Goal: Ask a question

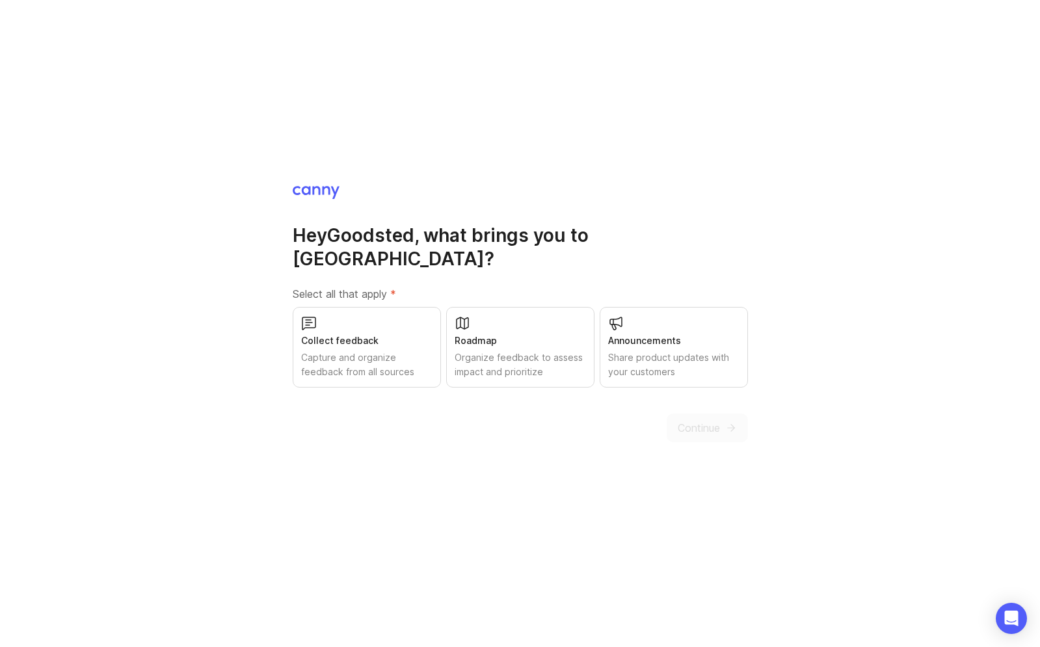
click at [400, 362] on div "Capture and organize feedback from all sources" at bounding box center [366, 365] width 131 height 29
click at [479, 368] on div "Roadmap Organize feedback to assess impact and prioritize" at bounding box center [520, 347] width 148 height 81
click at [639, 334] on div "Announcements" at bounding box center [673, 341] width 131 height 14
click at [688, 420] on span "Continue" at bounding box center [699, 428] width 42 height 16
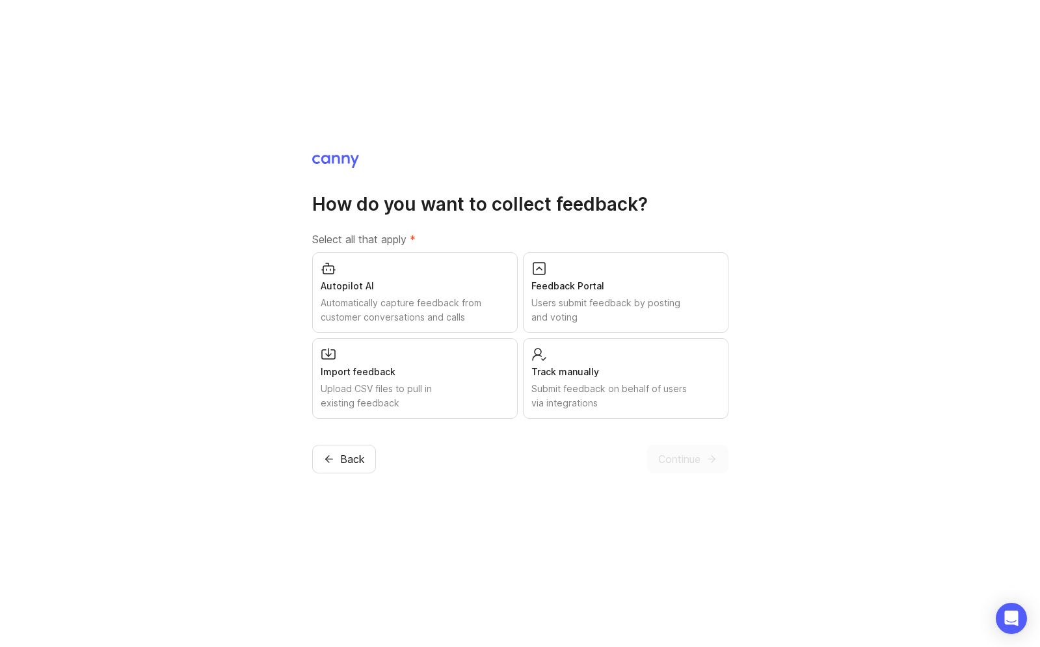
click at [451, 304] on div "Automatically capture feedback from customer conversations and calls" at bounding box center [415, 310] width 189 height 29
click at [554, 321] on div "Users submit feedback by posting and voting" at bounding box center [625, 310] width 189 height 29
click at [489, 386] on div "Upload CSV files to pull in existing feedback" at bounding box center [415, 396] width 189 height 29
click at [548, 405] on div "Submit feedback on behalf of users via integrations" at bounding box center [625, 396] width 189 height 29
click at [671, 460] on span "Continue" at bounding box center [679, 459] width 42 height 16
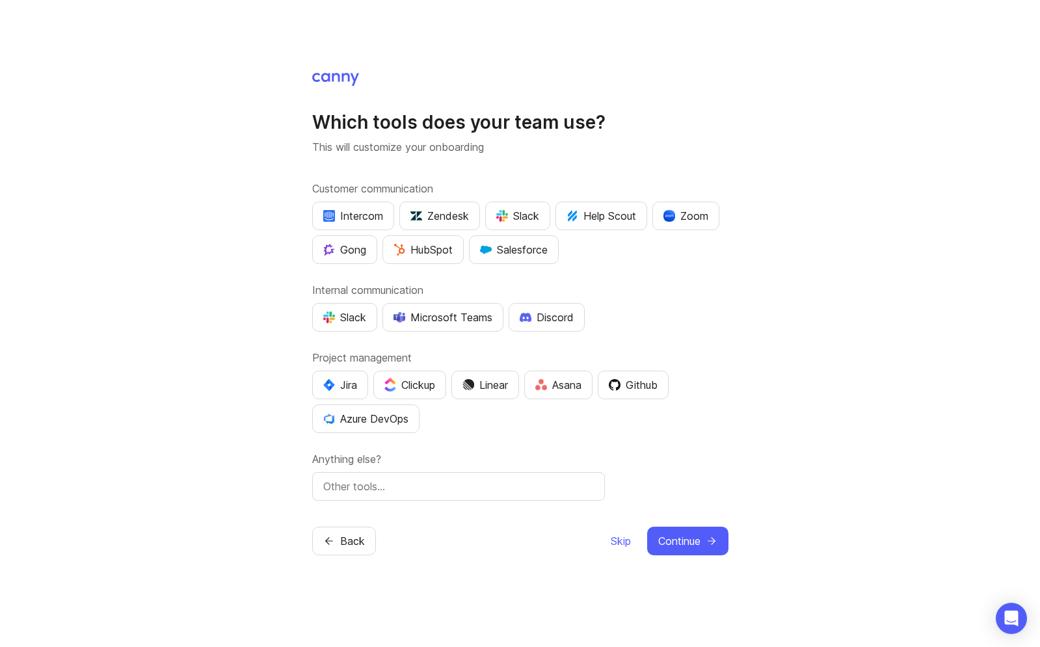
click at [515, 224] on button "Slack" at bounding box center [517, 216] width 65 height 29
click at [344, 212] on div "Intercom" at bounding box center [353, 216] width 60 height 16
click at [688, 208] on div "Zoom" at bounding box center [686, 216] width 45 height 16
click at [444, 254] on div "HubSpot" at bounding box center [423, 250] width 59 height 16
click at [353, 316] on div "Slack" at bounding box center [344, 318] width 43 height 16
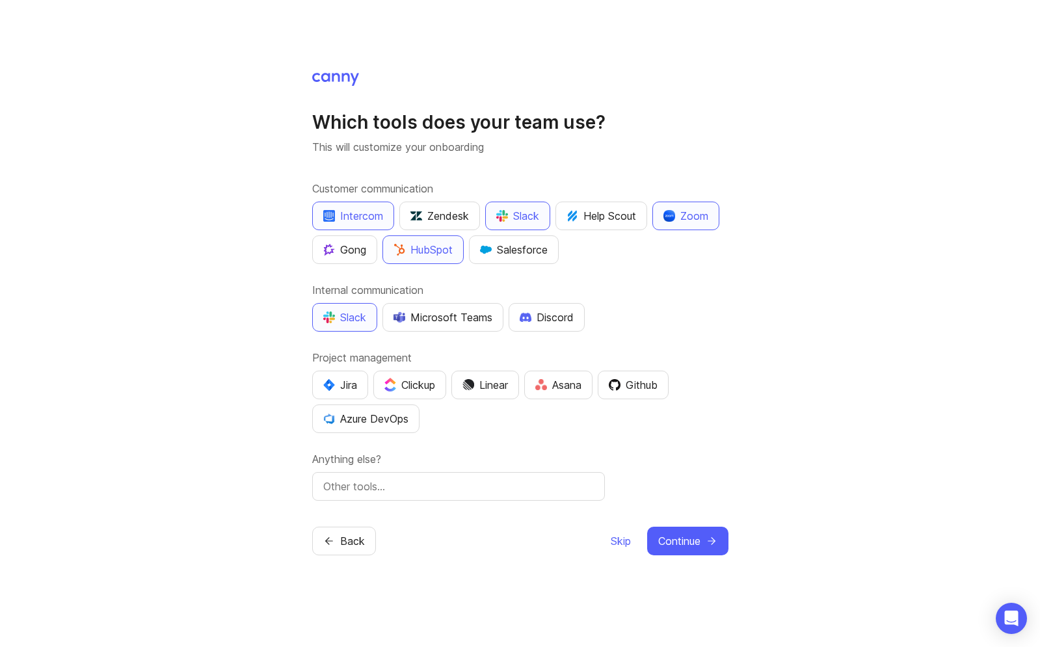
click at [398, 316] on img "button" at bounding box center [400, 317] width 12 height 11
click at [557, 392] on div "Asana" at bounding box center [558, 385] width 46 height 16
click at [621, 386] on img "button" at bounding box center [615, 385] width 12 height 12
click at [461, 483] on input "text" at bounding box center [458, 487] width 271 height 16
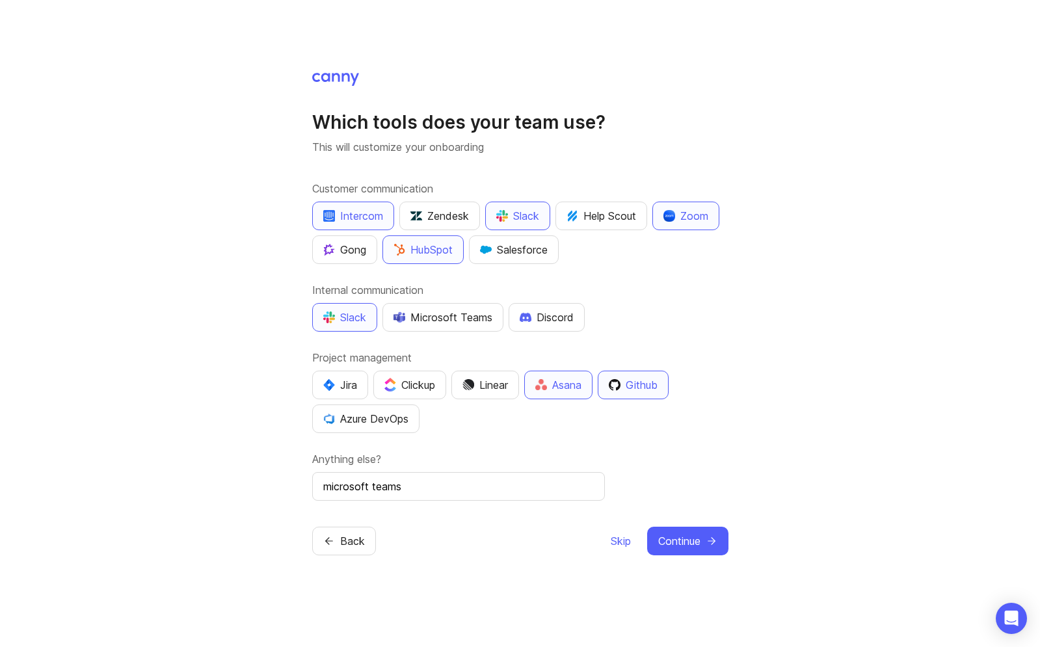
click at [461, 483] on input "microsoft teams" at bounding box center [458, 487] width 271 height 16
type input "microsoft teams"
click at [489, 474] on div "microsoft teams" at bounding box center [458, 486] width 293 height 29
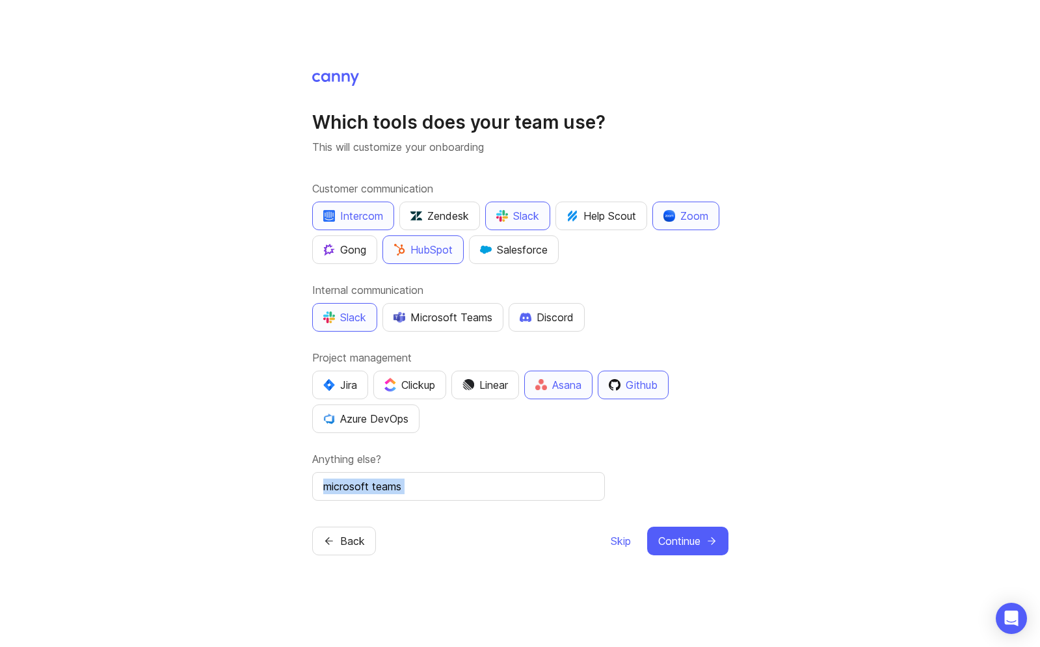
click at [489, 474] on div "microsoft teams" at bounding box center [458, 486] width 293 height 29
click at [371, 476] on div "microsoft teams" at bounding box center [458, 486] width 293 height 29
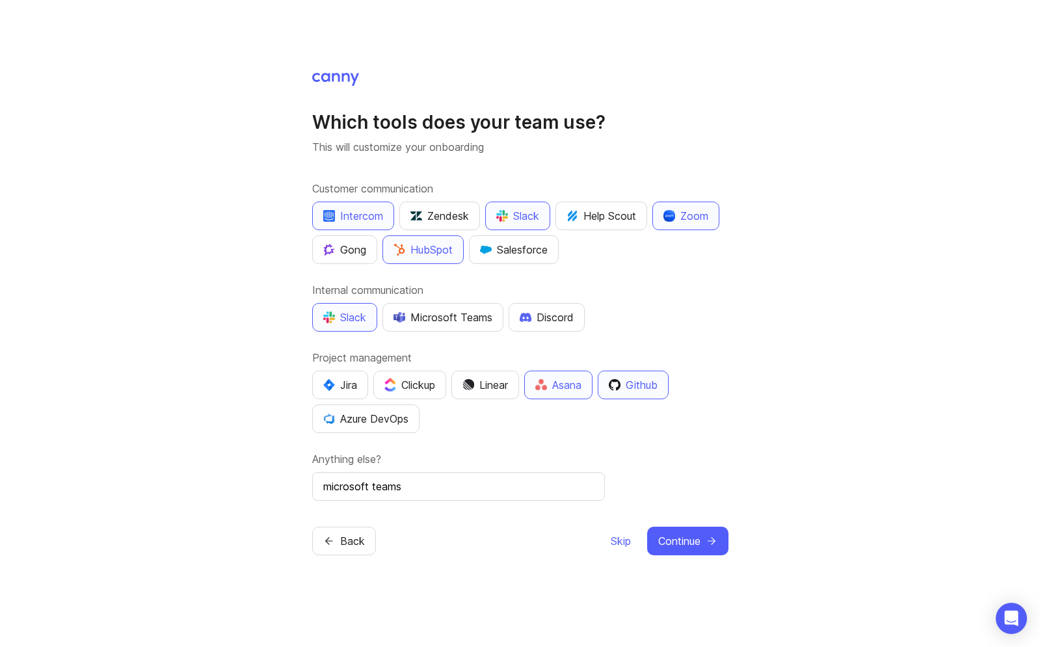
click at [366, 488] on input "microsoft teams" at bounding box center [458, 487] width 271 height 16
type input "Microsoft Teams for Customer communication but we don't have it"
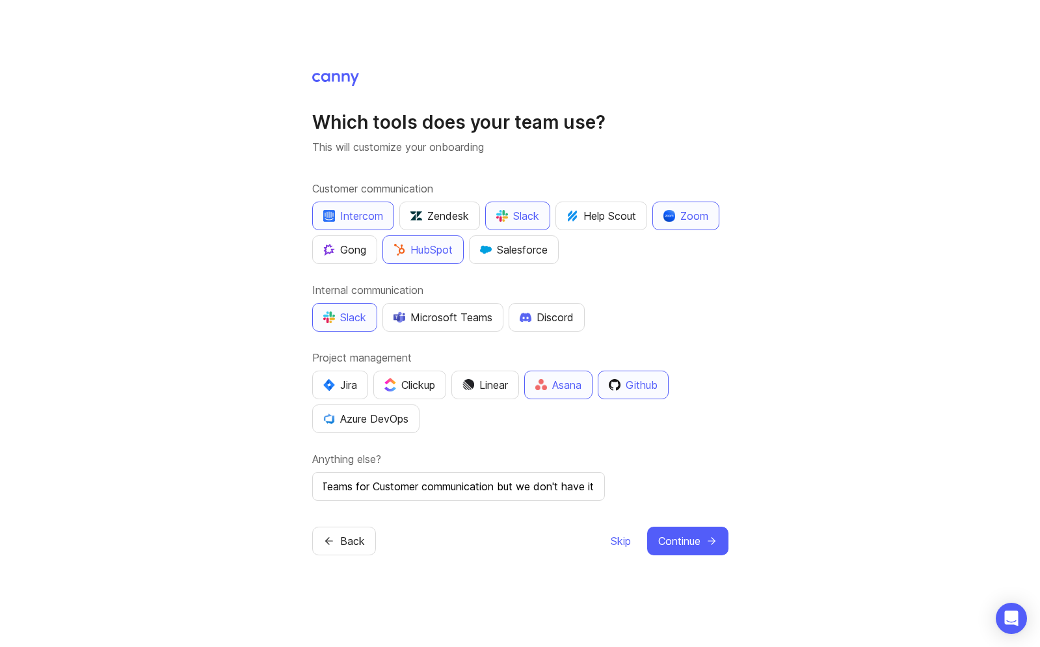
click at [679, 534] on span "Continue" at bounding box center [679, 541] width 42 height 16
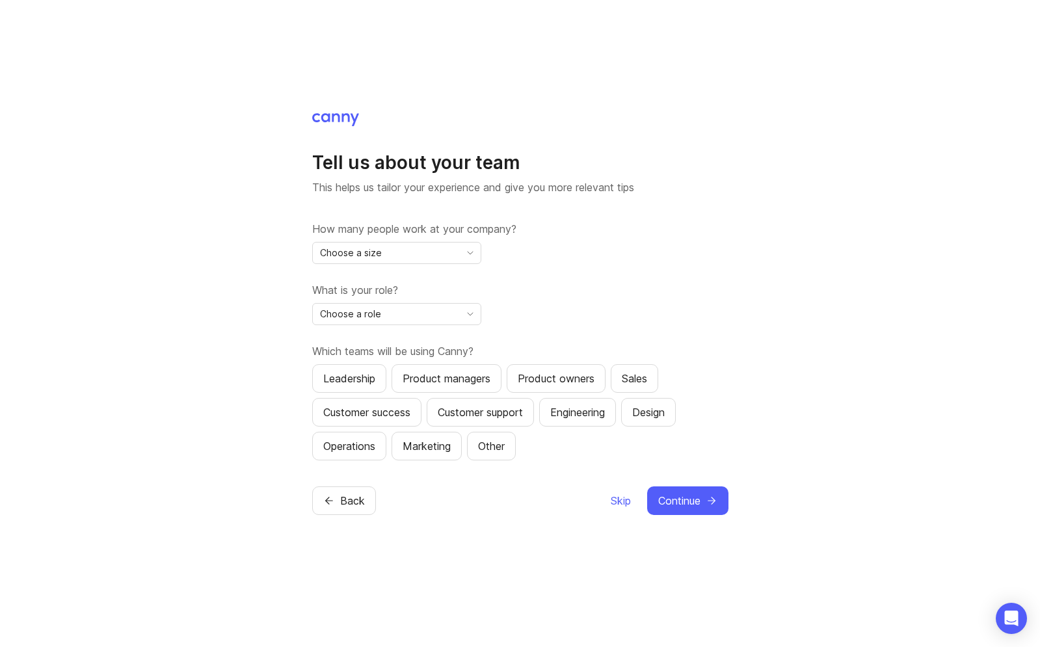
click at [459, 245] on div "Choose a size" at bounding box center [386, 253] width 147 height 21
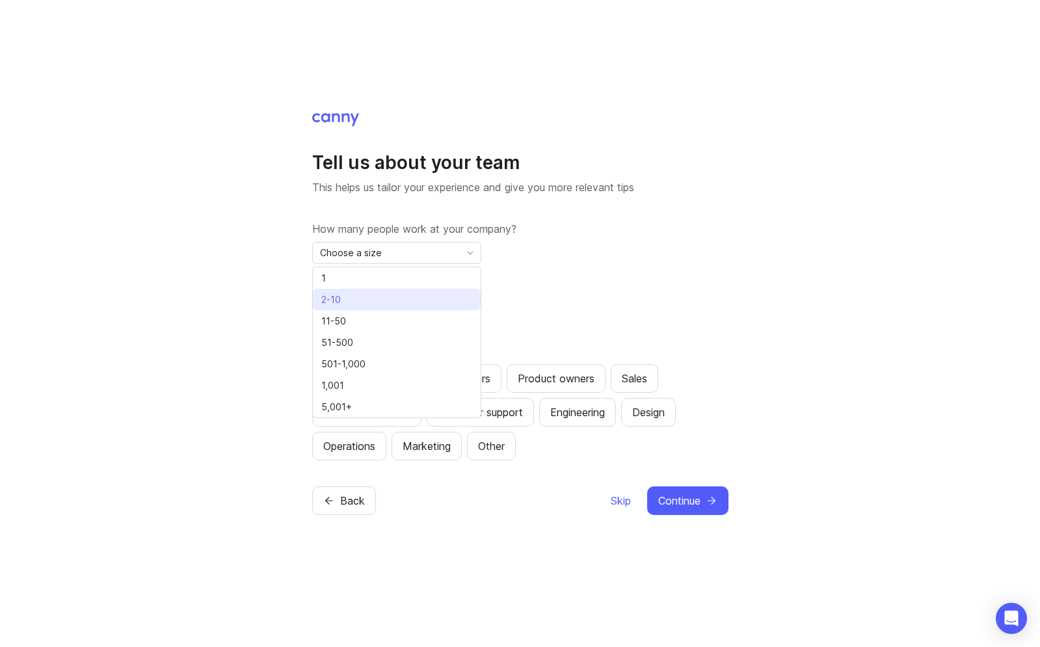
click at [438, 296] on li "2-10" at bounding box center [397, 299] width 168 height 21
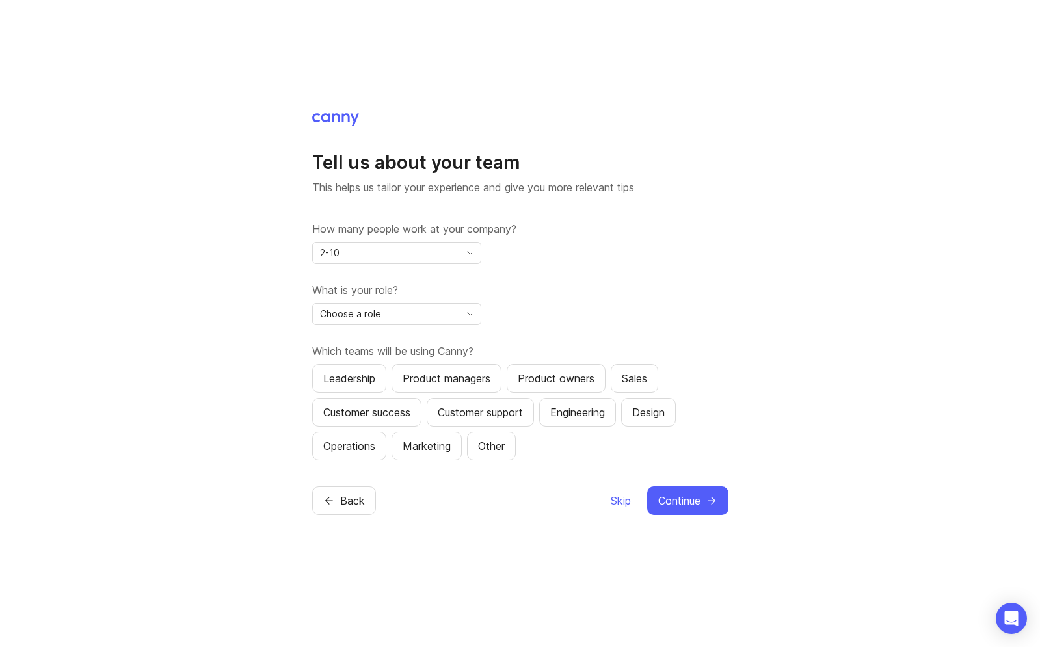
click at [440, 314] on div "Choose a role" at bounding box center [386, 314] width 147 height 21
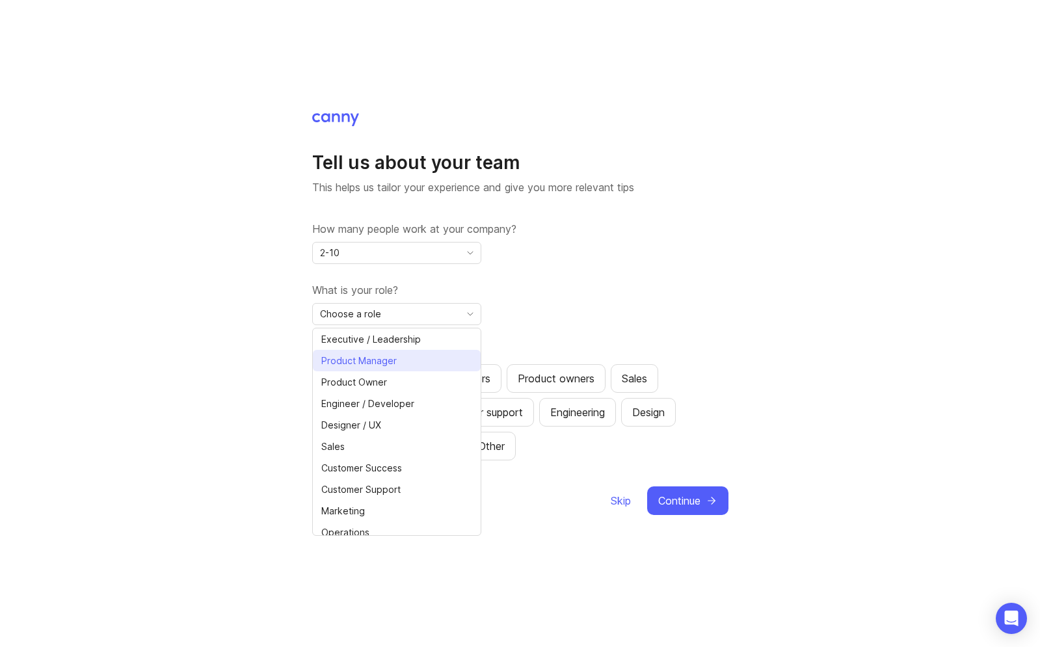
click at [393, 340] on span "Executive / Leadership" at bounding box center [371, 339] width 100 height 14
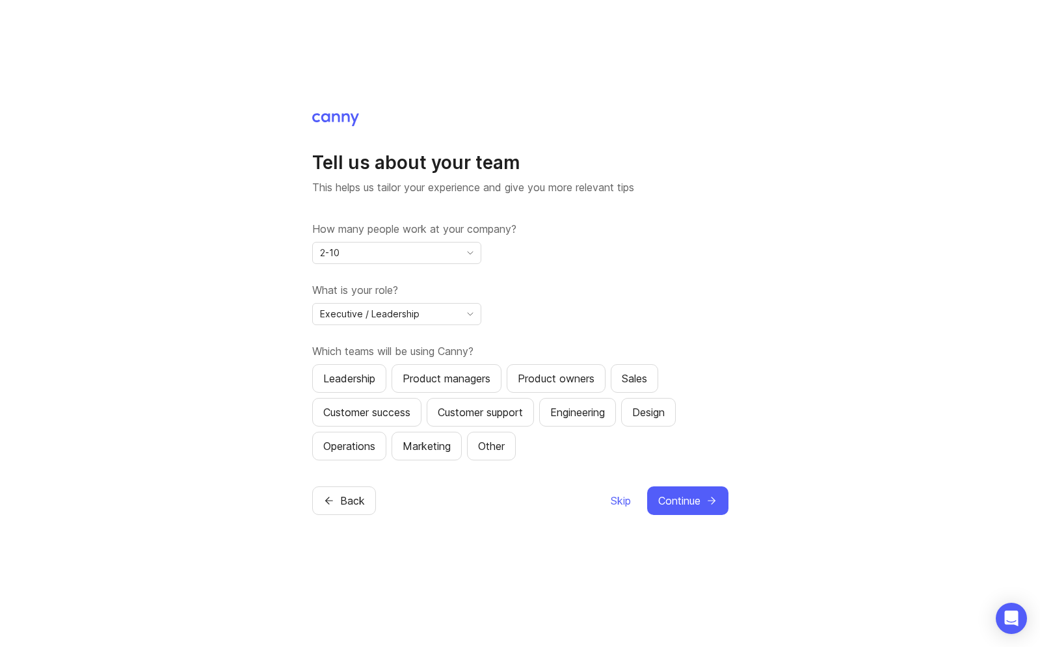
click at [407, 412] on div "Customer success" at bounding box center [366, 413] width 87 height 16
click at [567, 384] on div "Product owners" at bounding box center [556, 379] width 77 height 16
click at [681, 503] on span "Continue" at bounding box center [679, 501] width 42 height 16
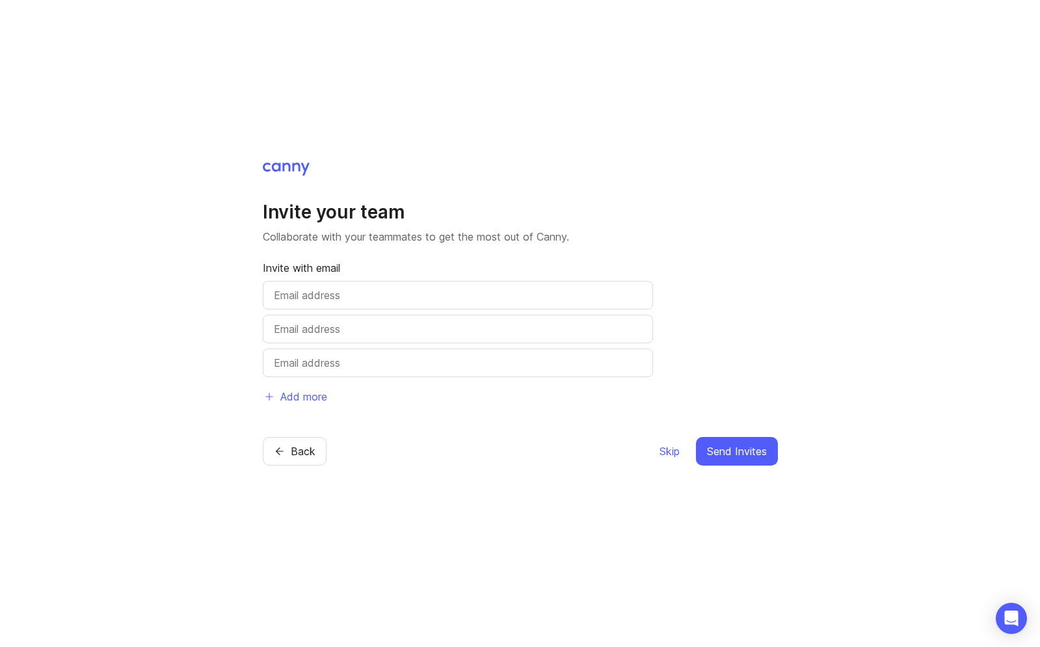
click at [669, 452] on span "Skip" at bounding box center [670, 452] width 20 height 16
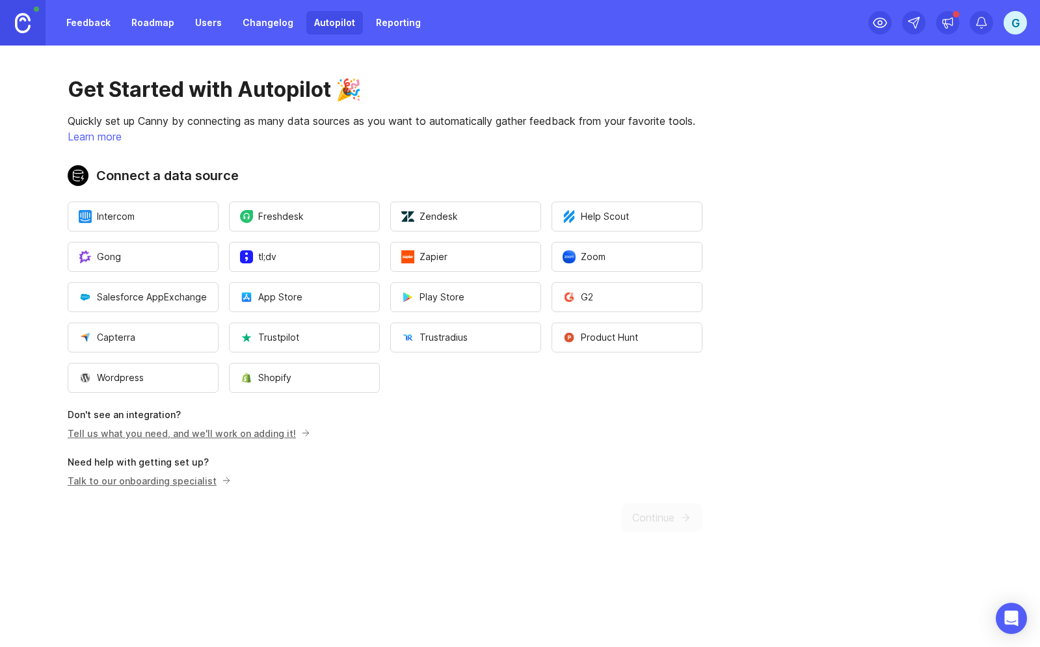
click at [94, 21] on link "Feedback" at bounding box center [89, 22] width 60 height 23
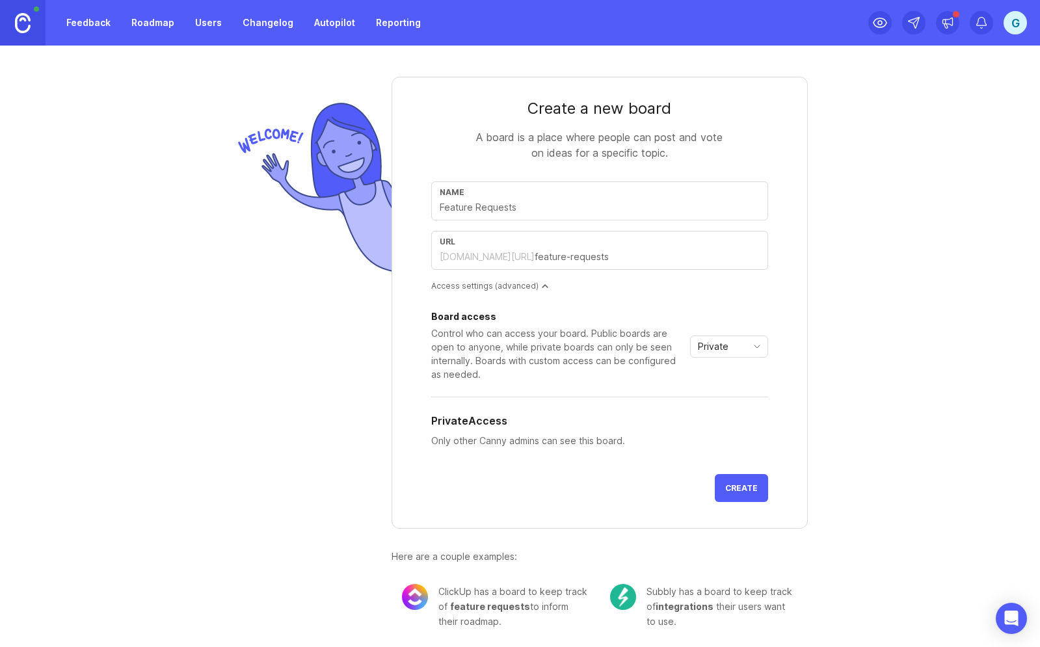
click at [157, 19] on link "Roadmap" at bounding box center [153, 22] width 59 height 23
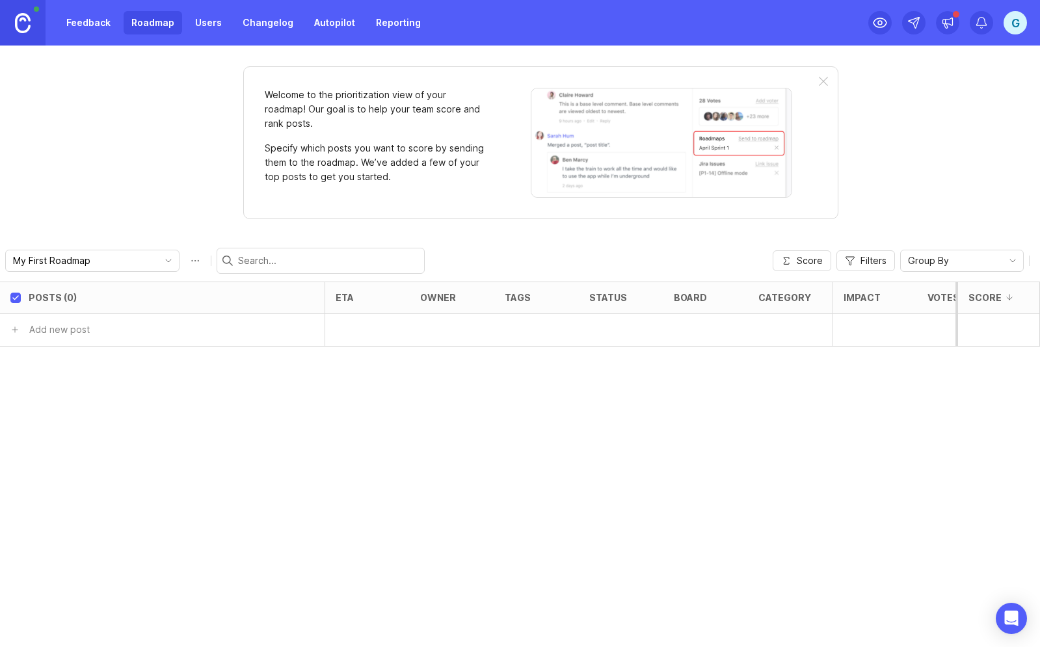
click at [220, 27] on link "Users" at bounding box center [208, 22] width 42 height 23
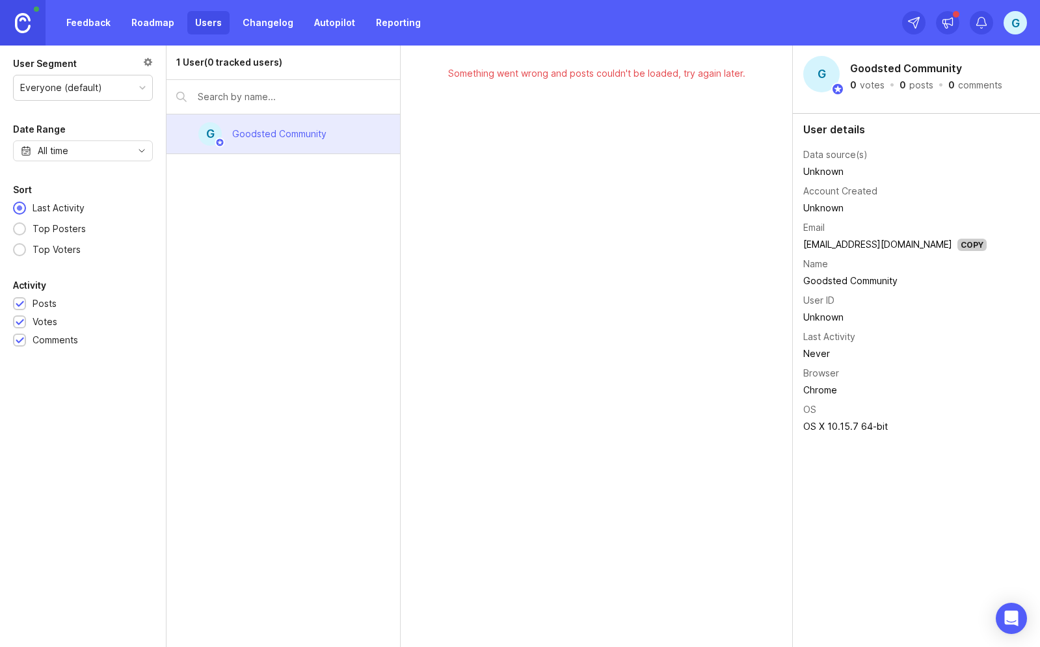
click at [275, 32] on link "Changelog" at bounding box center [268, 22] width 66 height 23
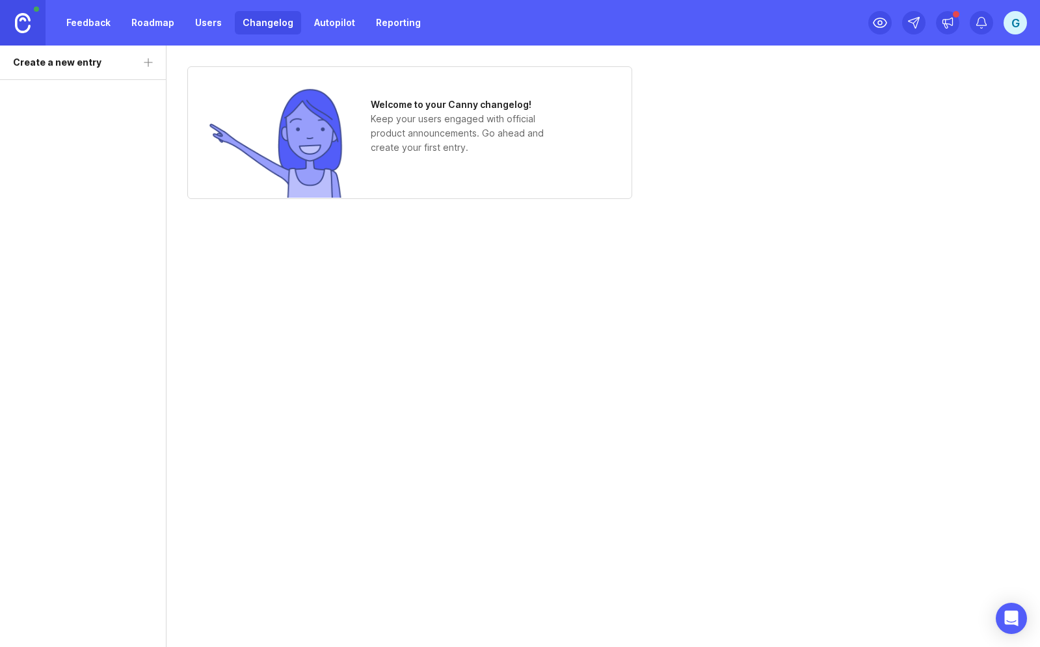
click at [335, 32] on link "Autopilot" at bounding box center [334, 22] width 57 height 23
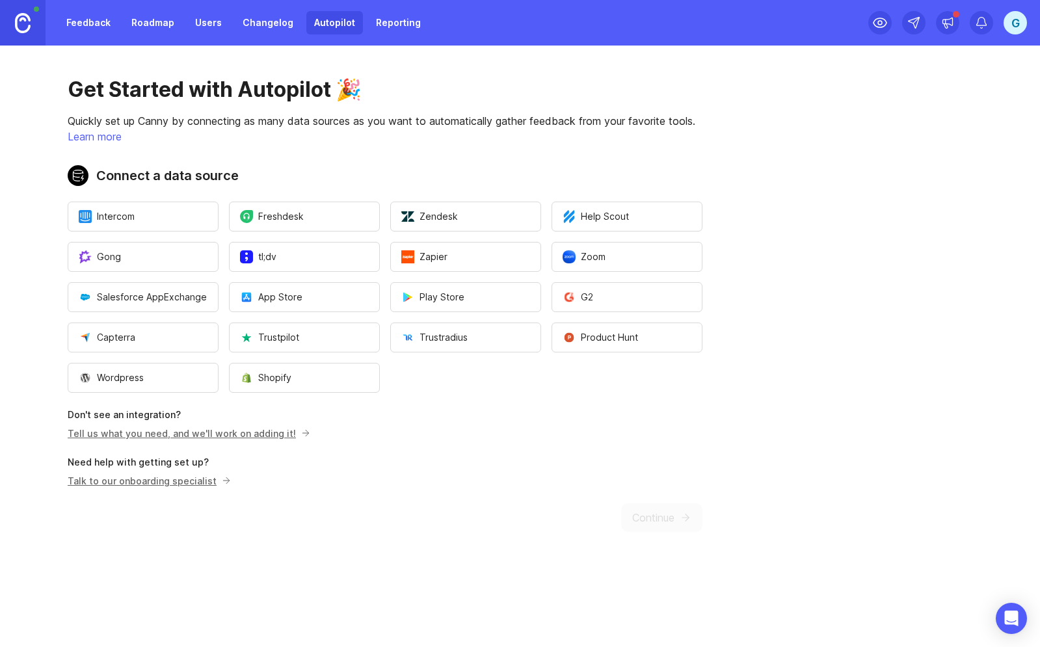
click at [380, 27] on link "Reporting" at bounding box center [398, 22] width 60 height 23
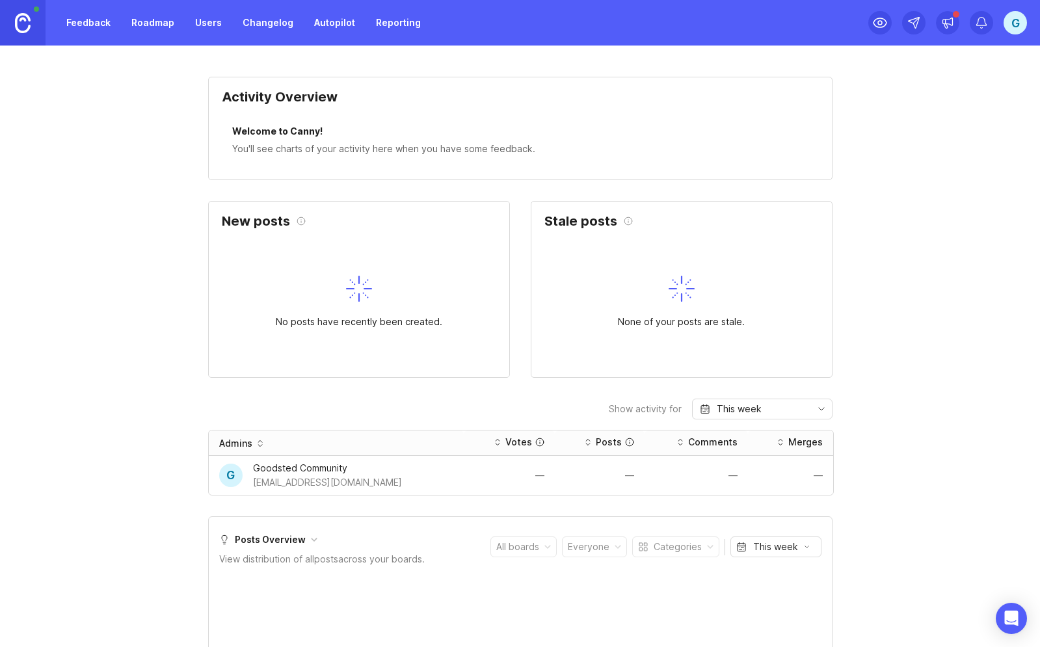
click at [99, 29] on link "Feedback" at bounding box center [89, 22] width 60 height 23
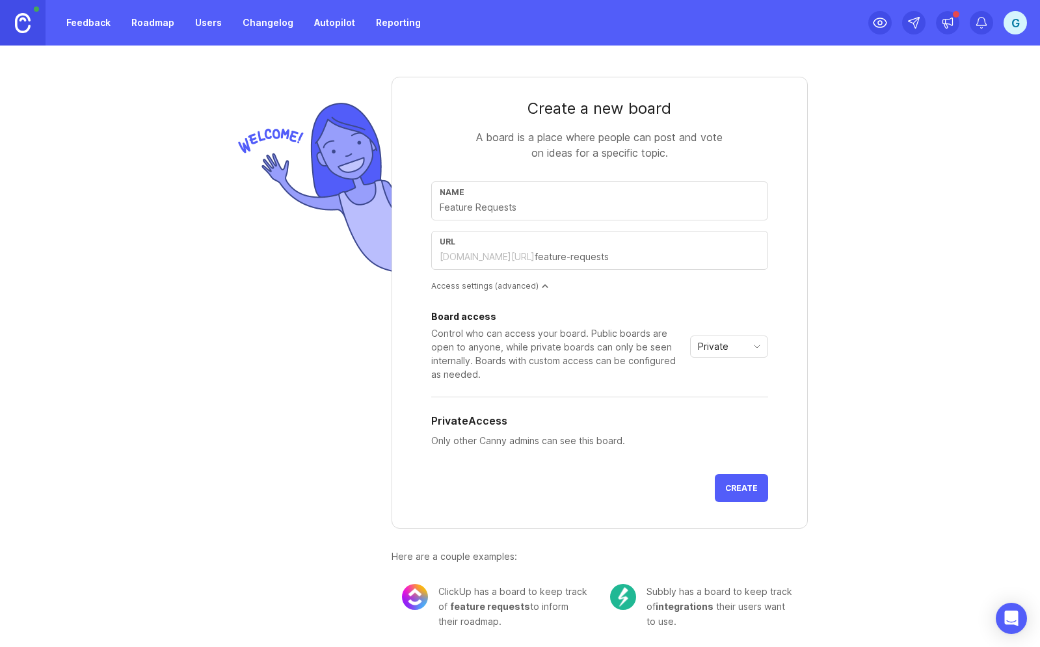
click at [1013, 23] on div "G" at bounding box center [1015, 22] width 23 height 23
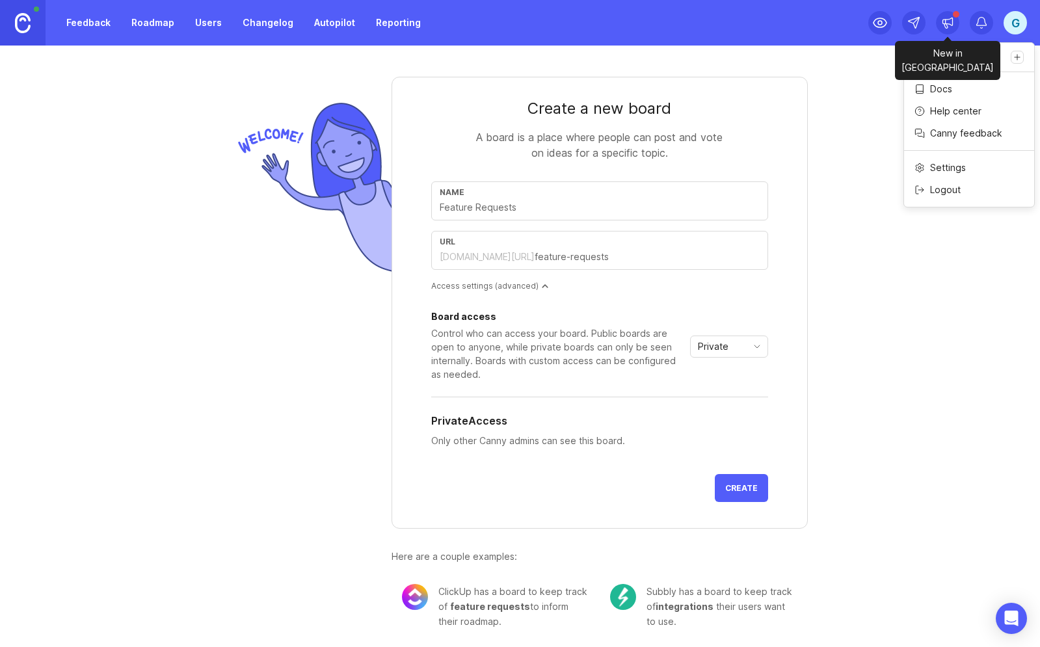
click at [952, 20] on icon at bounding box center [948, 22] width 10 height 8
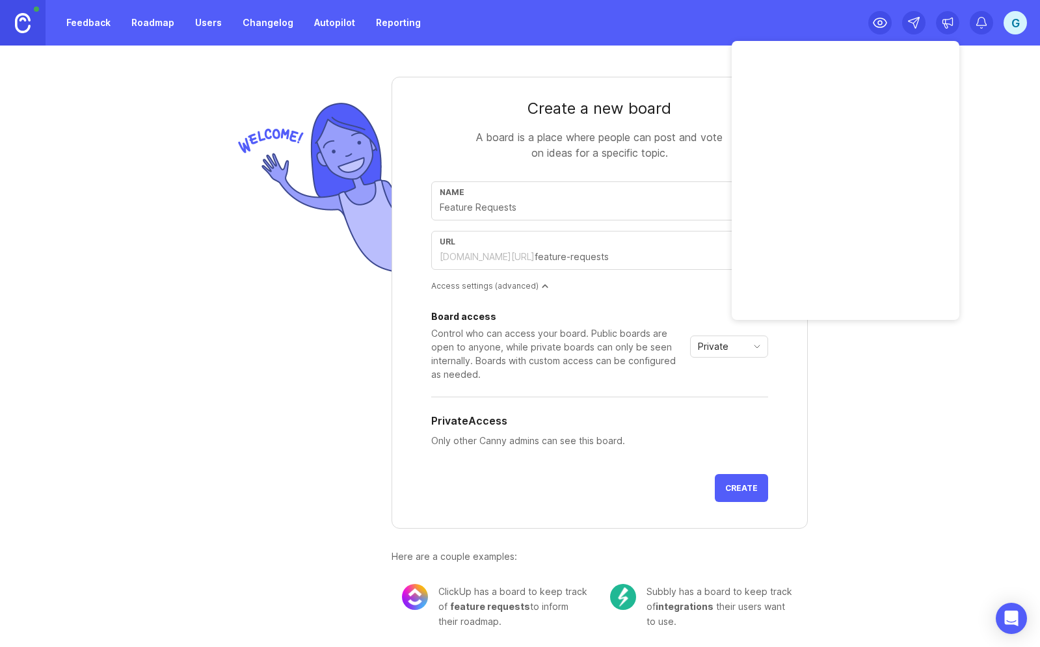
click at [976, 139] on div "Create a new board A board is a place where people can post and vote on ideas f…" at bounding box center [520, 347] width 1040 height 602
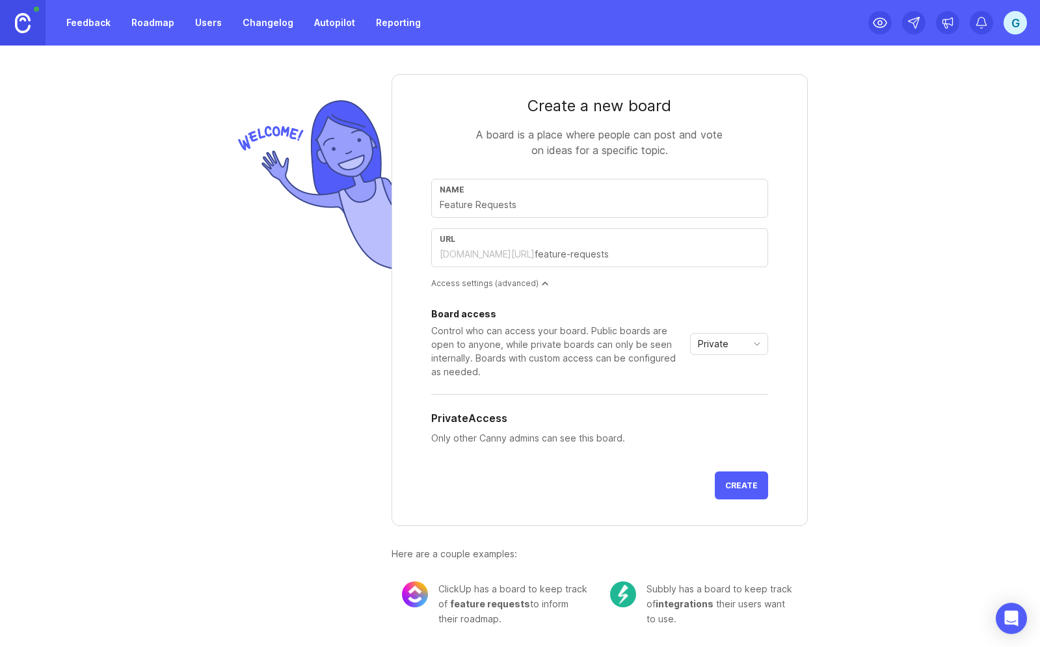
click at [81, 23] on link "Feedback" at bounding box center [89, 22] width 60 height 23
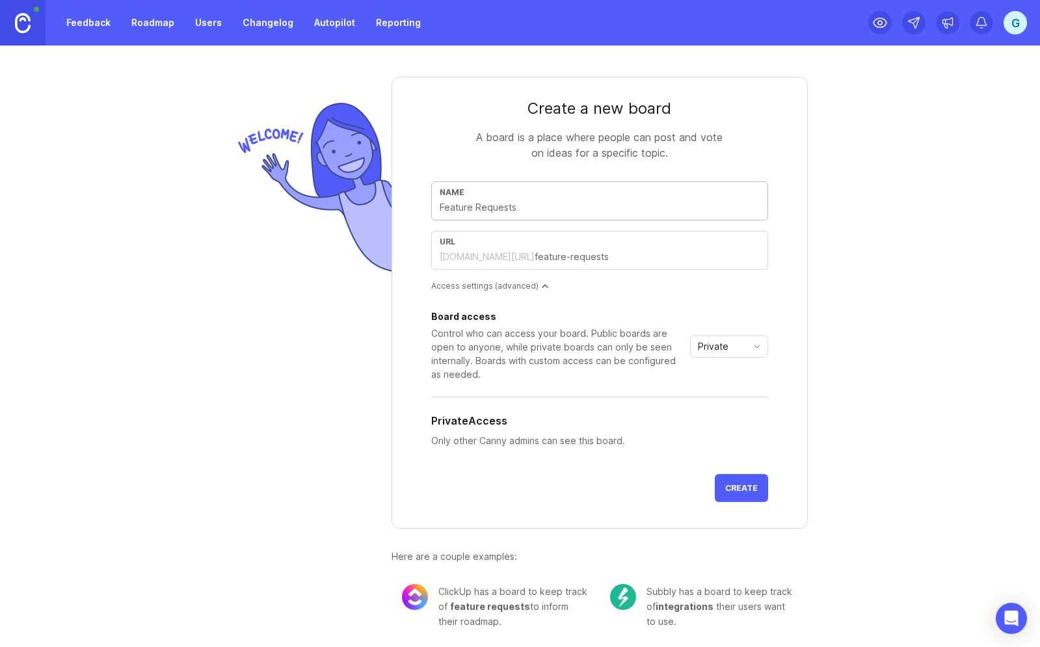
click at [471, 211] on input "text" at bounding box center [600, 207] width 320 height 14
click at [508, 208] on input "text" at bounding box center [600, 207] width 320 height 14
click at [1009, 617] on icon "Open Intercom Messenger" at bounding box center [1011, 618] width 15 height 17
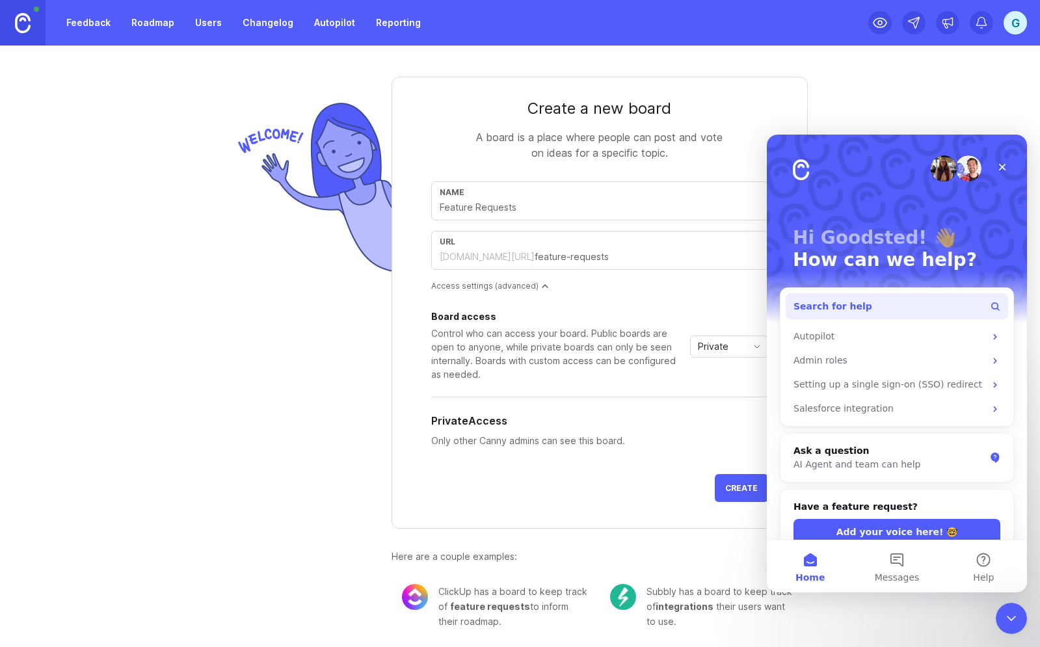
click at [873, 301] on button "Search for help" at bounding box center [897, 306] width 222 height 26
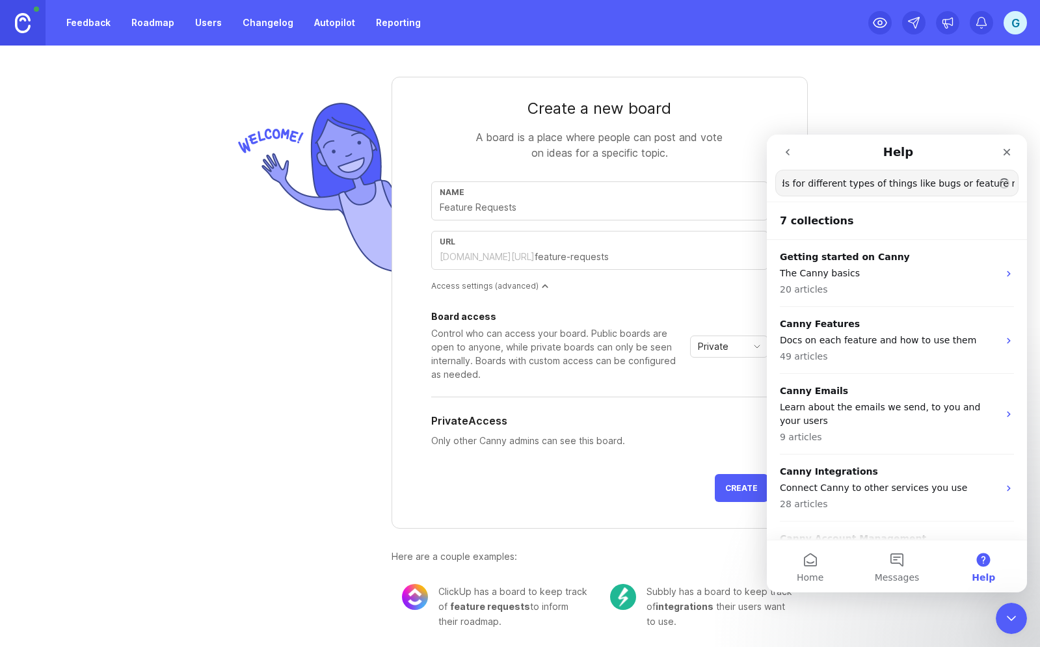
scroll to position [0, 122]
type input "do I create different boards for different types of things like bugs or feature…"
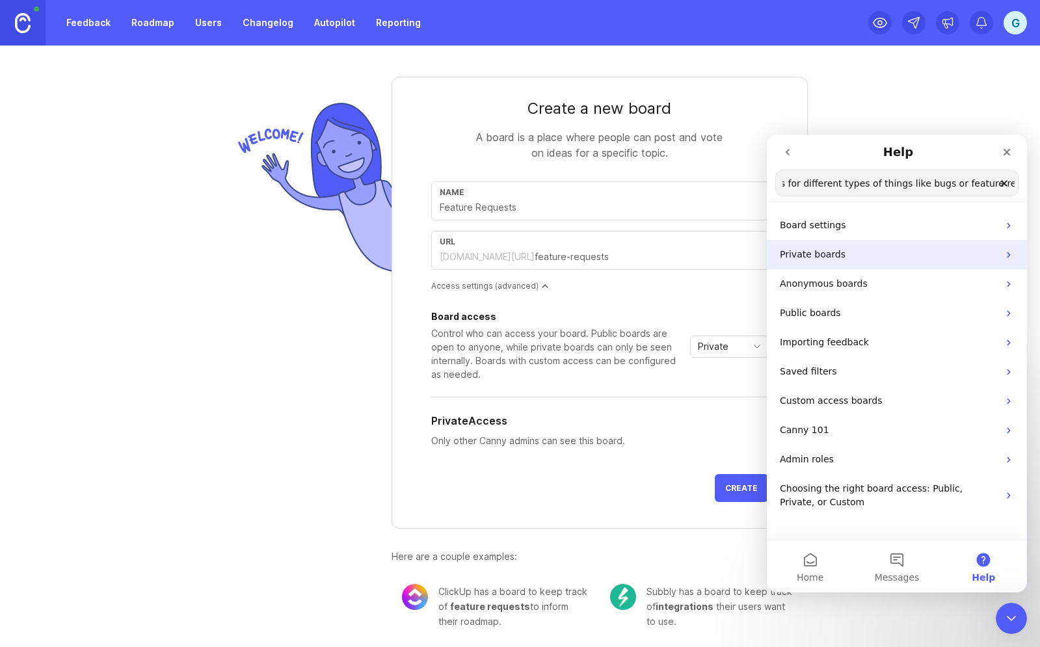
scroll to position [0, 0]
click at [874, 251] on p "Private boards" at bounding box center [889, 255] width 219 height 14
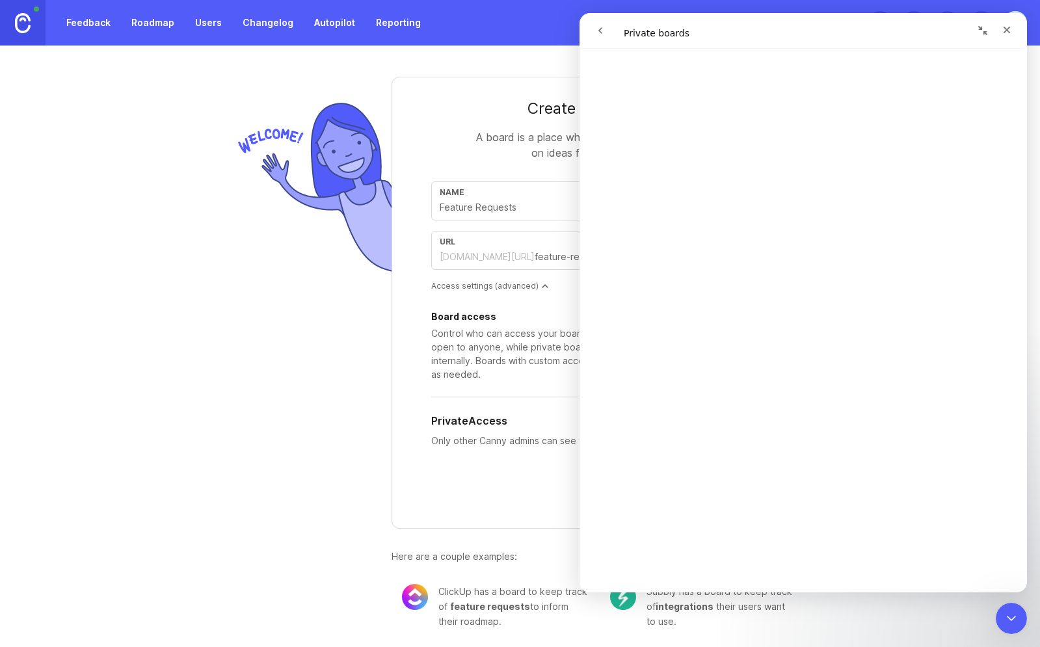
scroll to position [245, 0]
click at [310, 340] on div at bounding box center [312, 363] width 159 height 573
click at [1010, 611] on icon "Close Intercom Messenger" at bounding box center [1010, 617] width 16 height 16
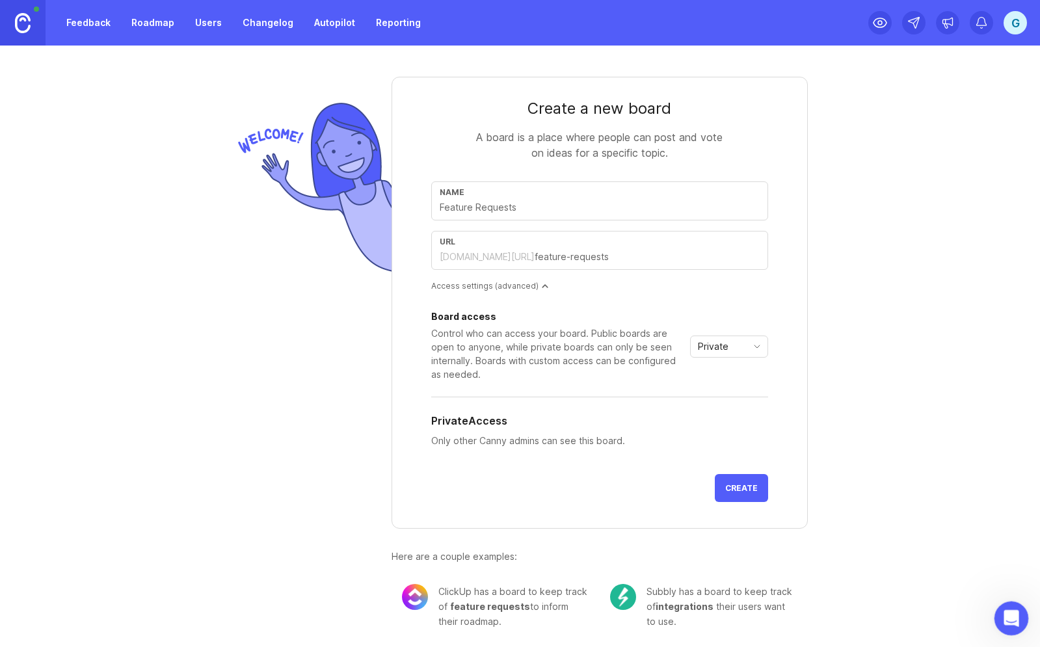
scroll to position [0, 0]
click at [721, 348] on span "Private" at bounding box center [713, 347] width 31 height 14
click at [731, 415] on span "Custom" at bounding box center [715, 415] width 33 height 14
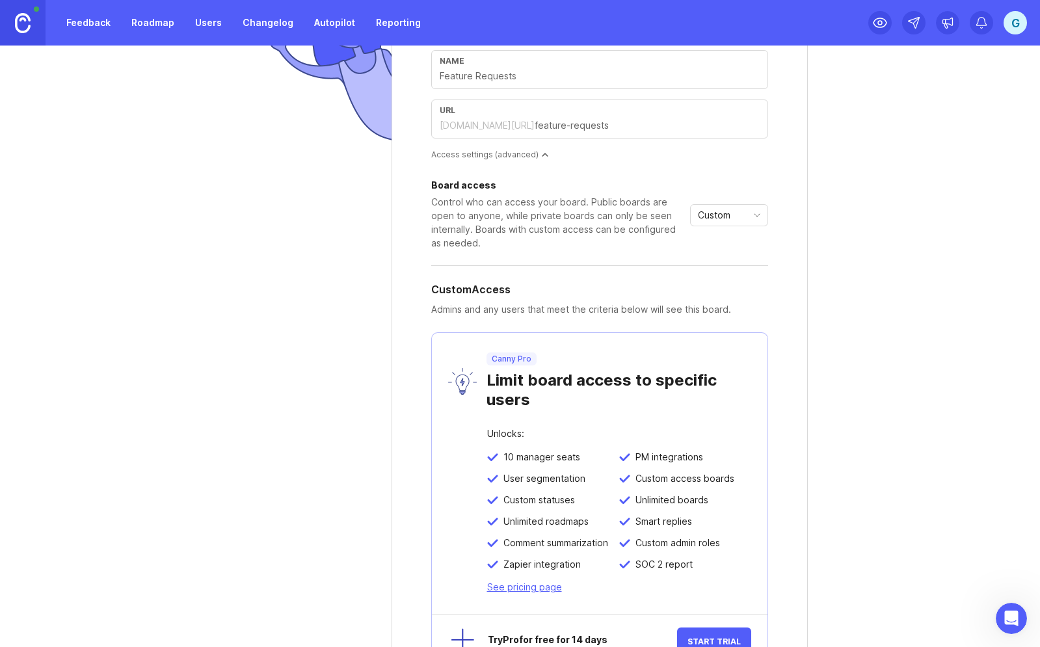
scroll to position [108, 0]
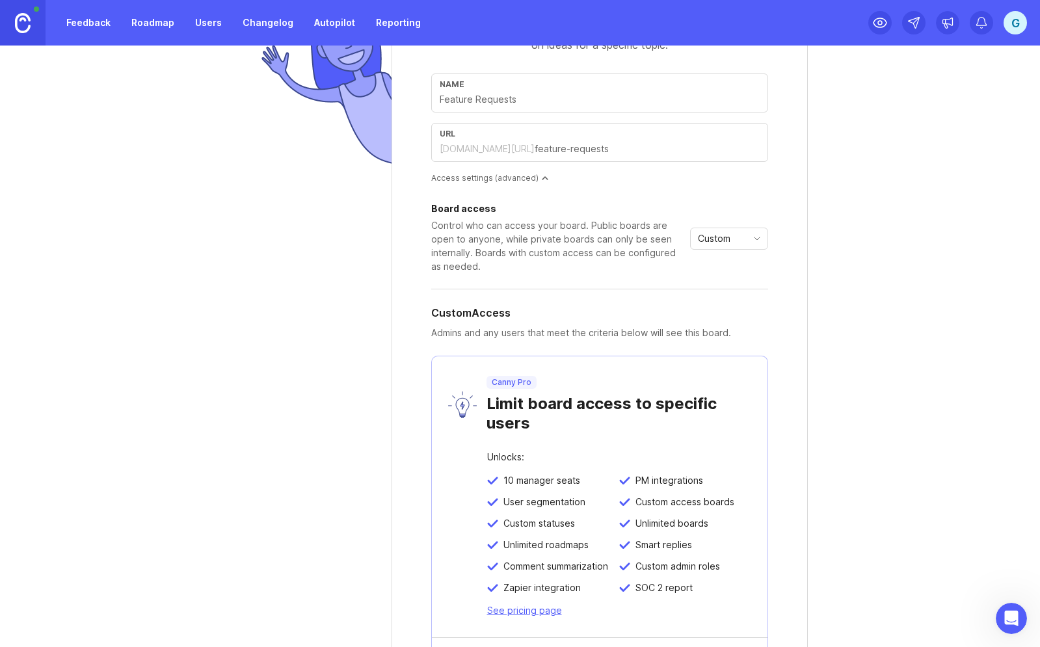
click at [733, 241] on div "Custom" at bounding box center [719, 238] width 56 height 21
click at [736, 284] on li "Public" at bounding box center [729, 285] width 77 height 21
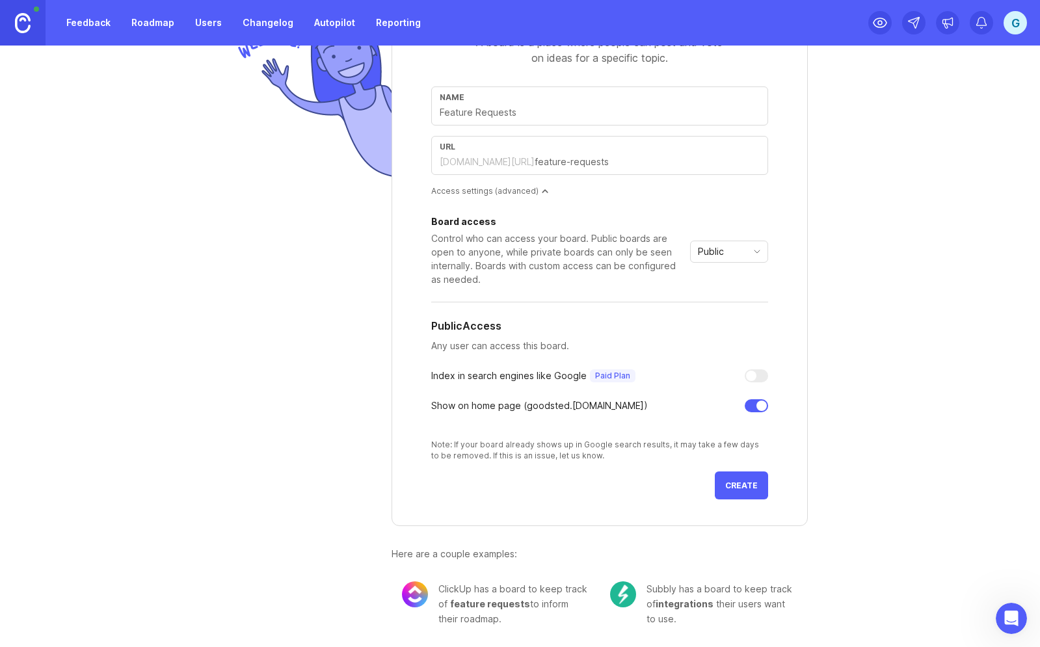
click at [734, 484] on span "Create" at bounding box center [741, 486] width 33 height 10
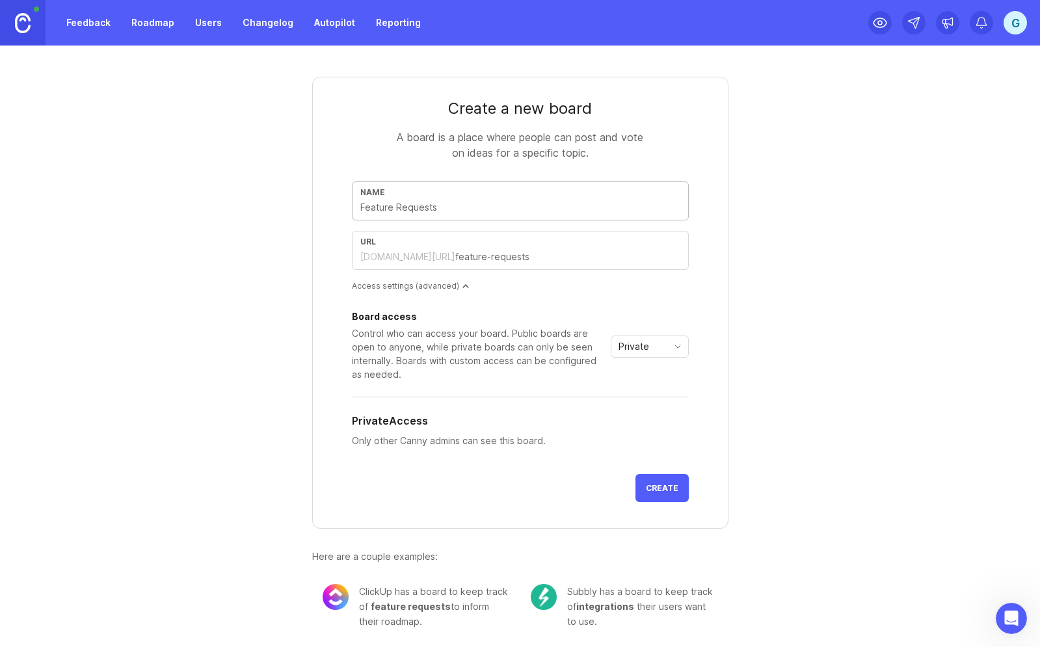
type input "B"
type input "b"
type input "Bu"
type input "bu"
type input "Bug"
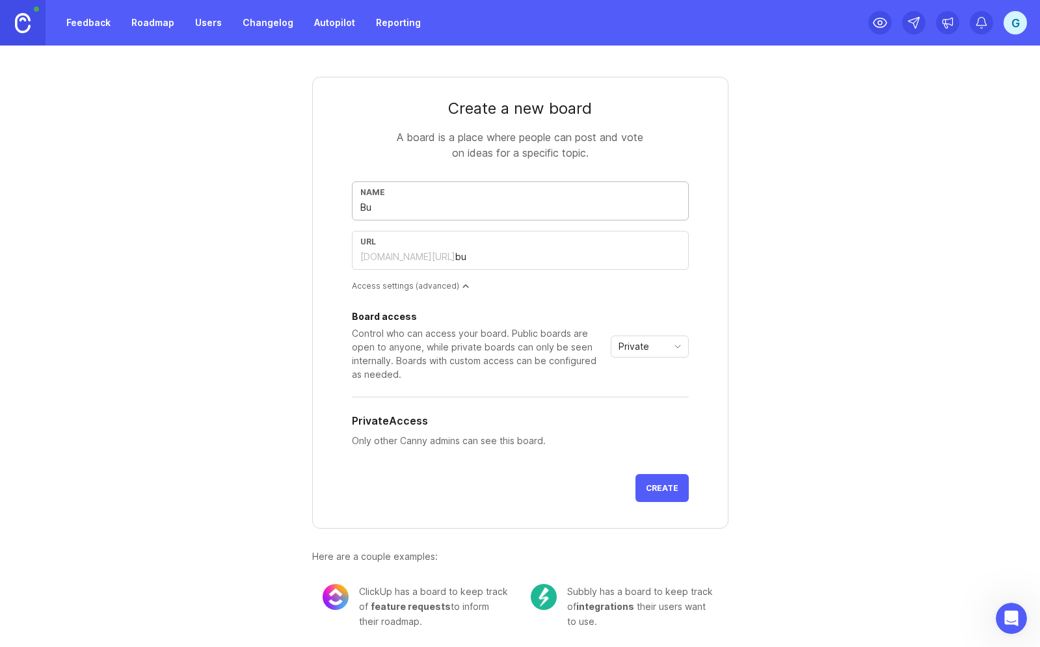
type input "bug"
type input "Bug R"
type input "bug-r"
type input "Bug Re"
type input "bug-re"
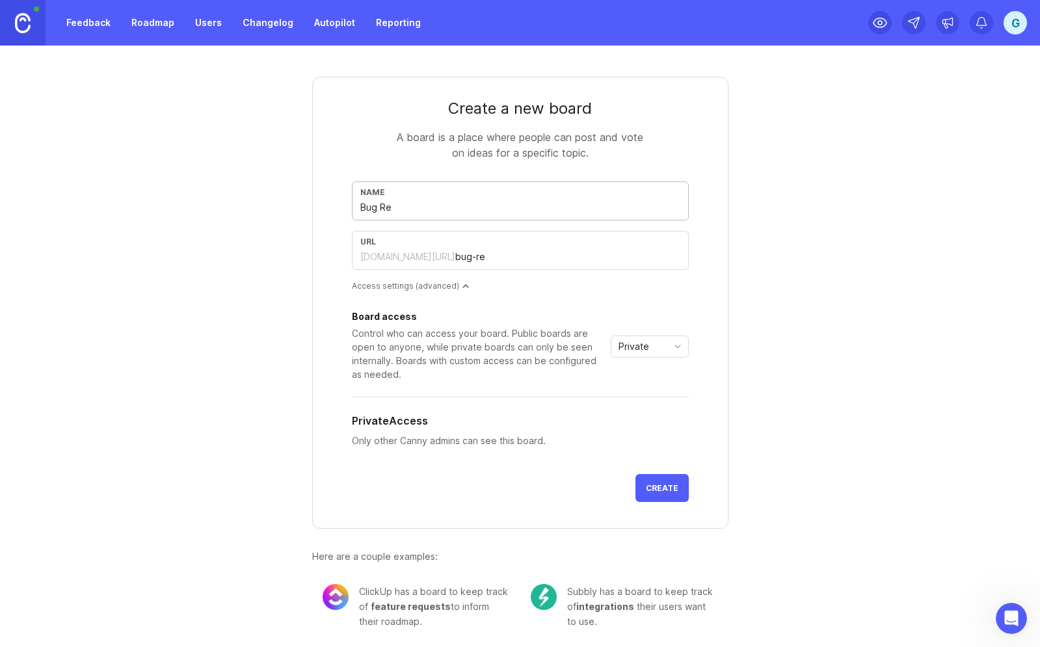
type input "Bug Rep"
type input "bug-rep"
type input "Bug Repo"
type input "bug-repo"
type input "Bug Repor"
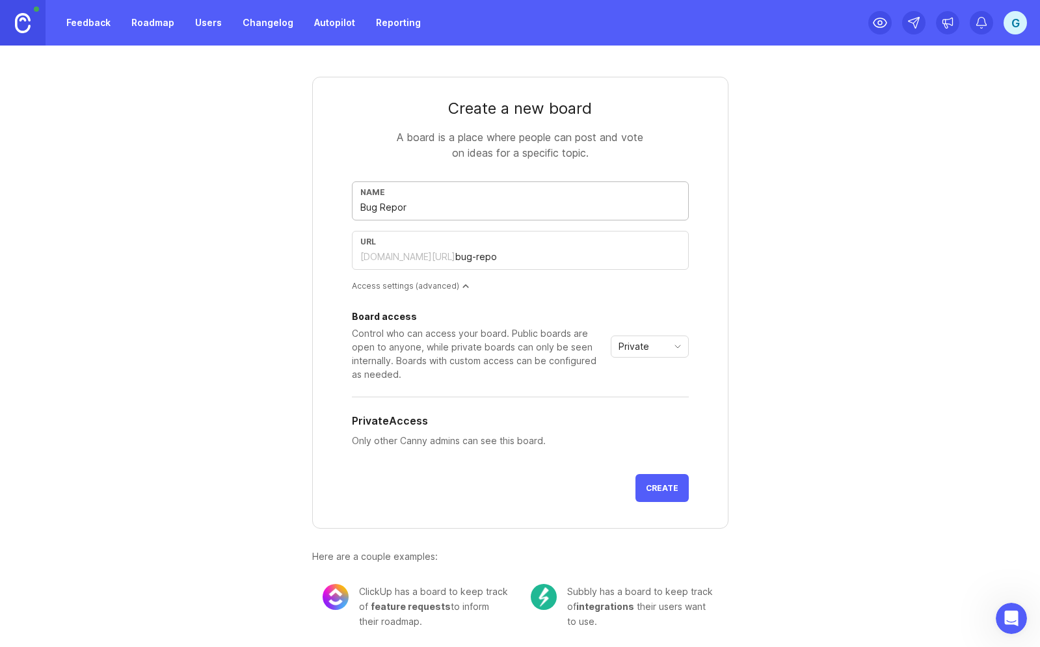
type input "bug-repor"
type input "Bug Report"
type input "bug-report"
type input "Bug Reports"
type input "bug-reports"
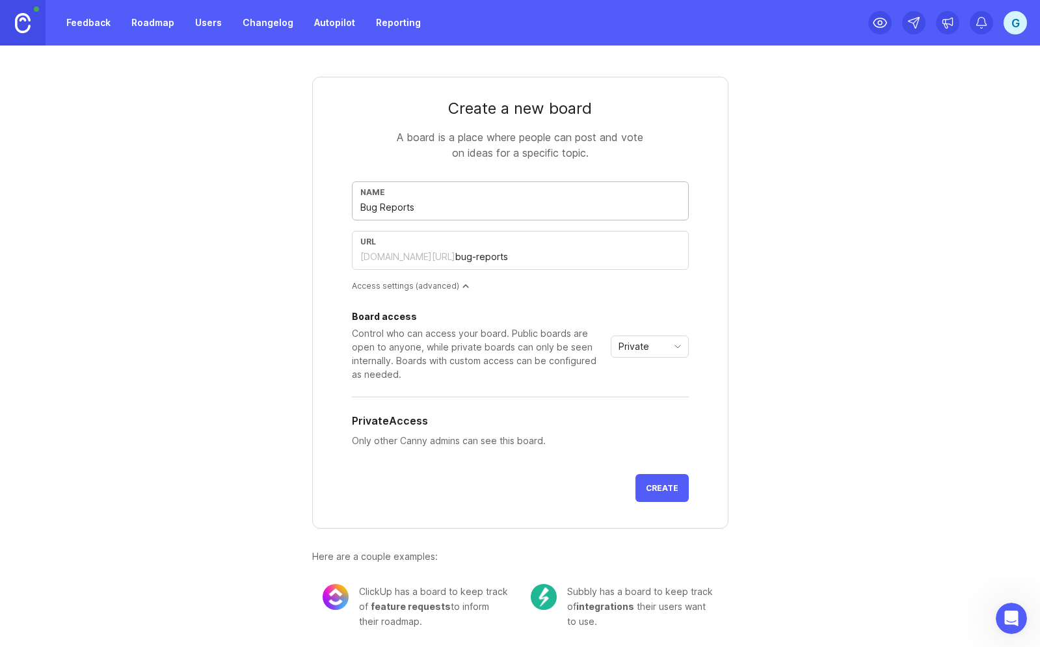
drag, startPoint x: 380, startPoint y: 207, endPoint x: 412, endPoint y: 208, distance: 31.9
click at [412, 208] on input "Bug Reports" at bounding box center [520, 207] width 320 height 14
type input "Bug E"
type input "bug-e"
type input "Bug En"
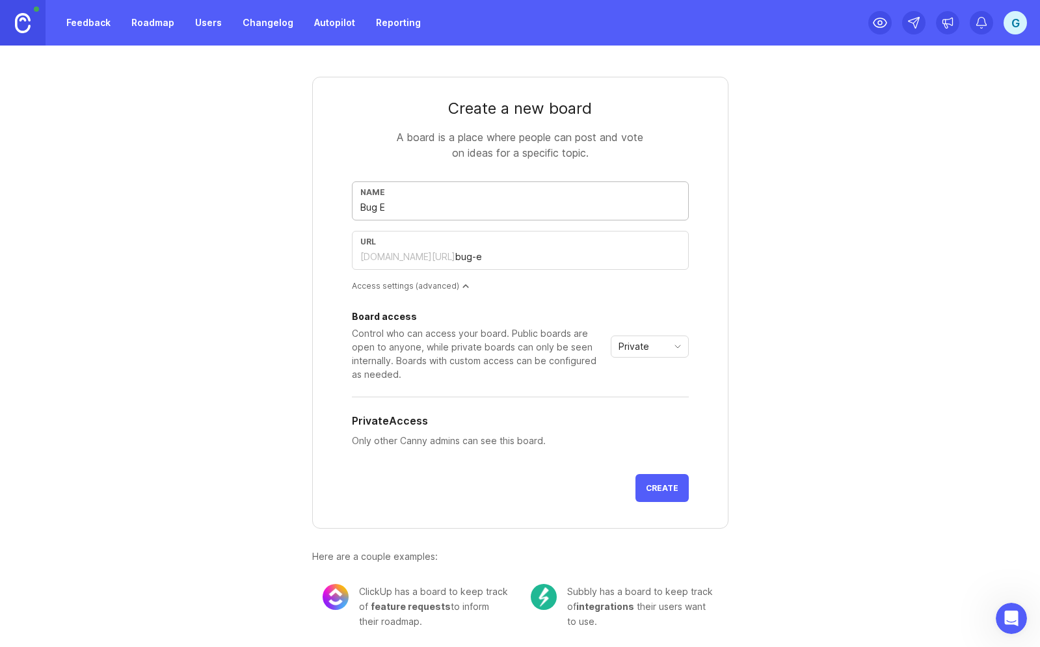
type input "bug-en"
type input "Bug Enq"
type input "bug-enq"
type input "Bug Enqu"
type input "bug-enqu"
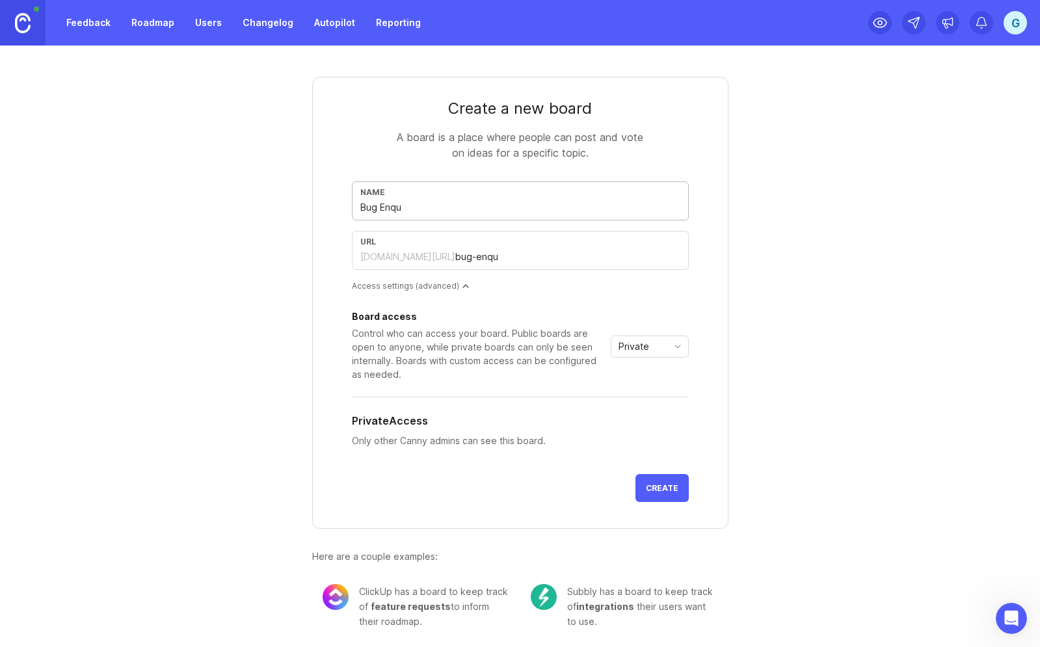
type input "Bug Enqui"
type input "bug-enqui"
type input "Bug Enquir"
type input "bug-enquir"
type input "Bug Enquiri"
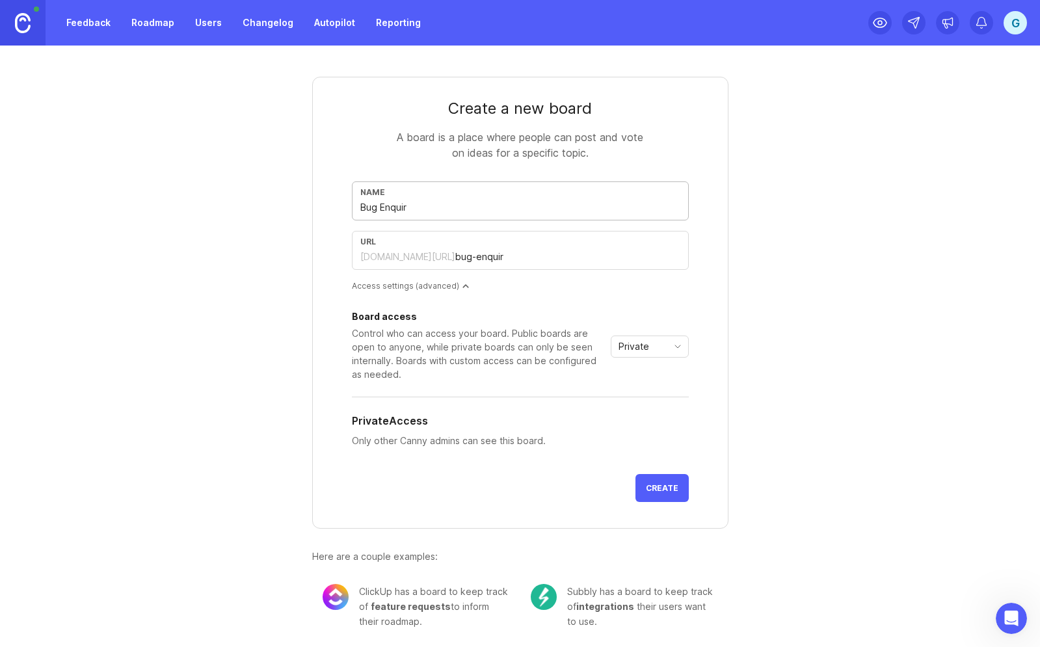
type input "bug-enquiri"
type input "Bug Enquirie"
type input "bug-enquirie"
type input "Bug Enquiries"
type input "bug-enquiries"
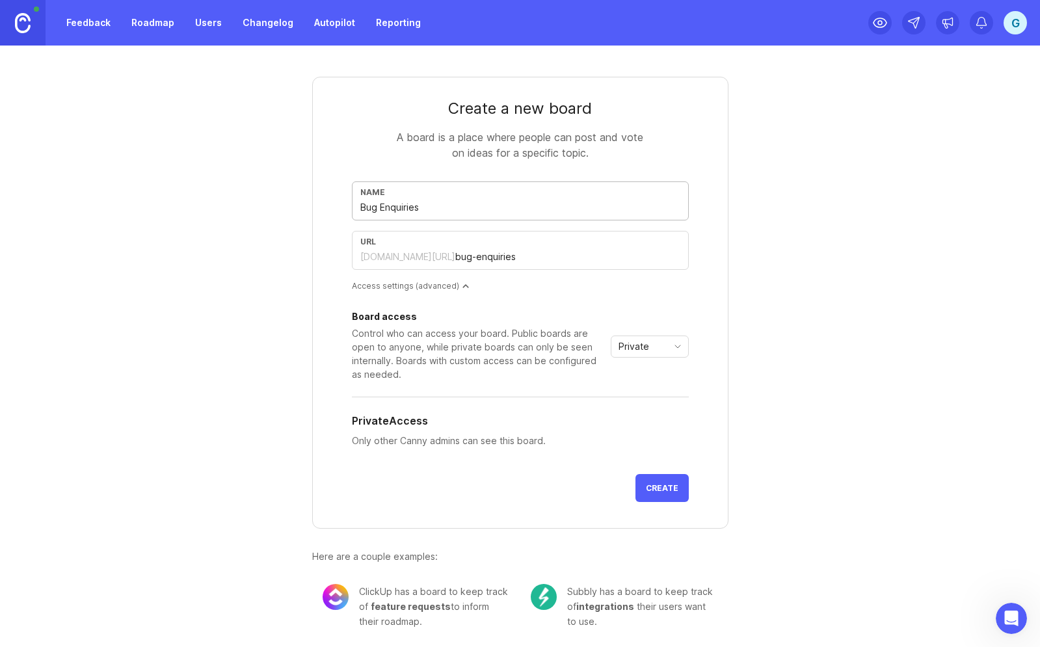
drag, startPoint x: 440, startPoint y: 211, endPoint x: 381, endPoint y: 211, distance: 59.8
click at [381, 211] on input "Bug Enquiries" at bounding box center [520, 207] width 320 height 14
type input "Bug R"
type input "bug-r"
type input "Bug Re"
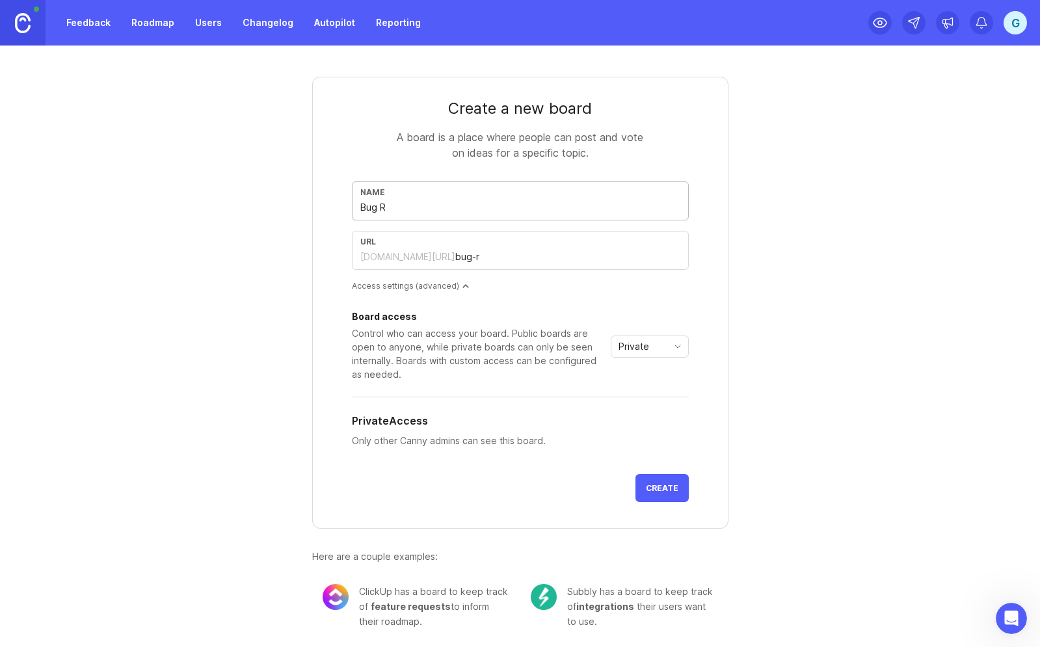
type input "bug-re"
type input "Bug Rep"
type input "bug-rep"
type input "Bug Repo"
type input "bug-repo"
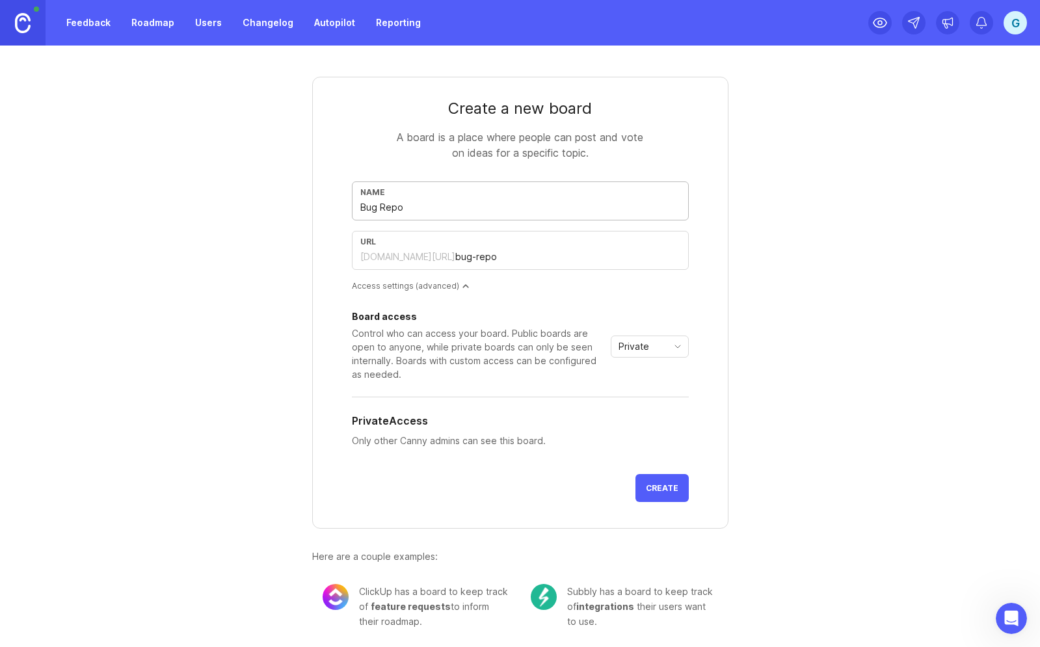
type input "Bug Repor"
type input "bug-repor"
type input "Bug Report"
type input "bug-report"
type input "Bug Reports"
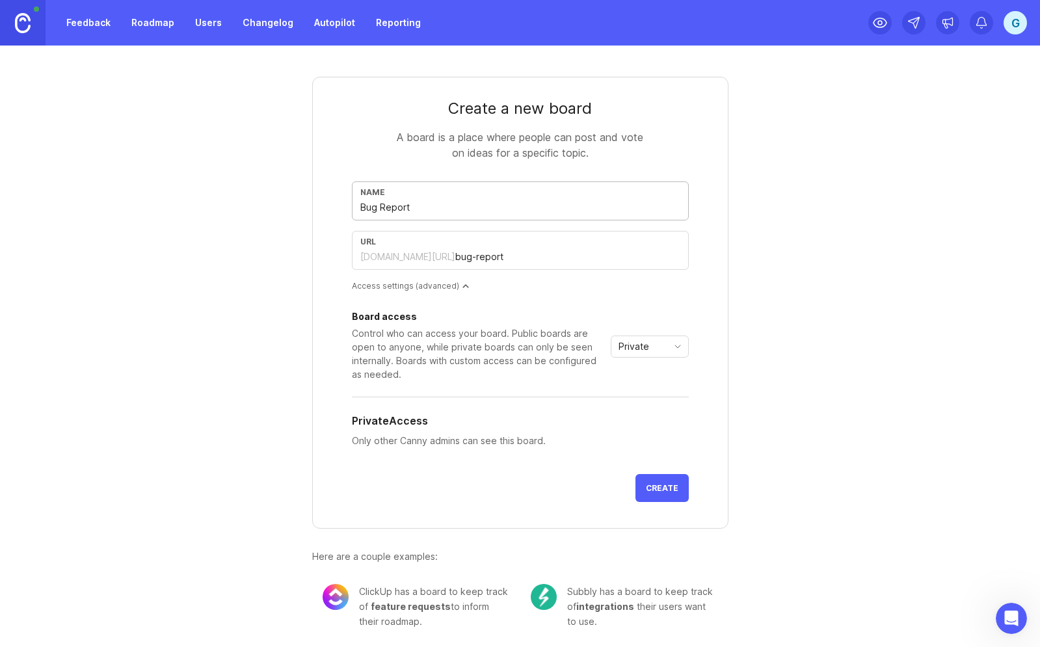
type input "bug-reports"
drag, startPoint x: 381, startPoint y: 209, endPoint x: 432, endPoint y: 209, distance: 51.4
click at [432, 209] on input "Bug Reports" at bounding box center [520, 207] width 320 height 14
type input "Bug E"
type input "bug-e"
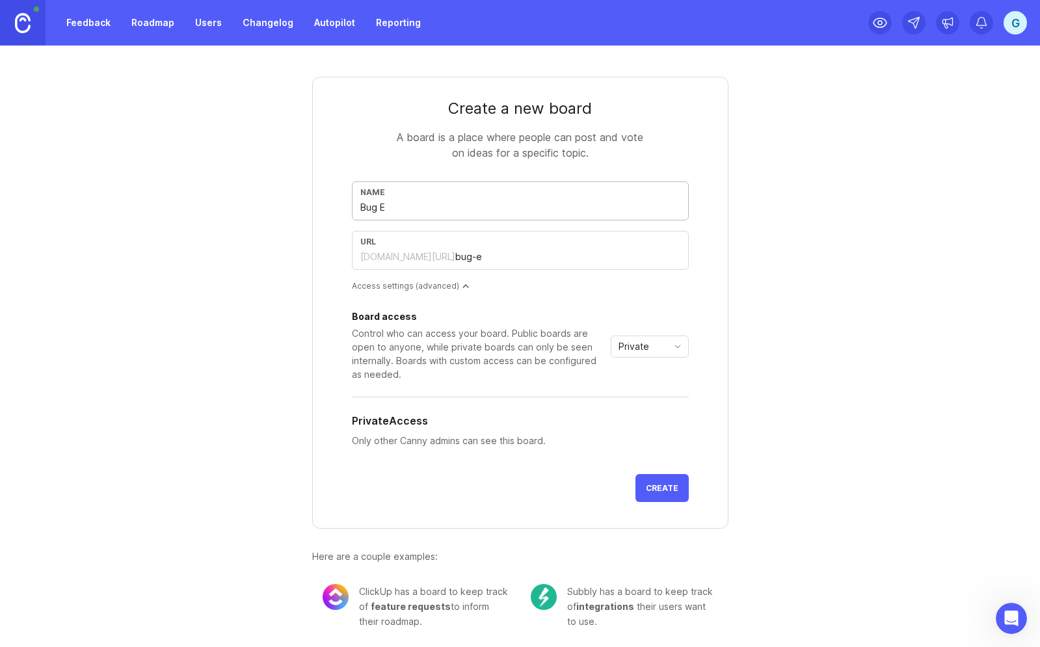
type input "Bug En"
type input "bug-en"
type input "Bug Enq"
type input "bug-enq"
type input "Bug Enqu"
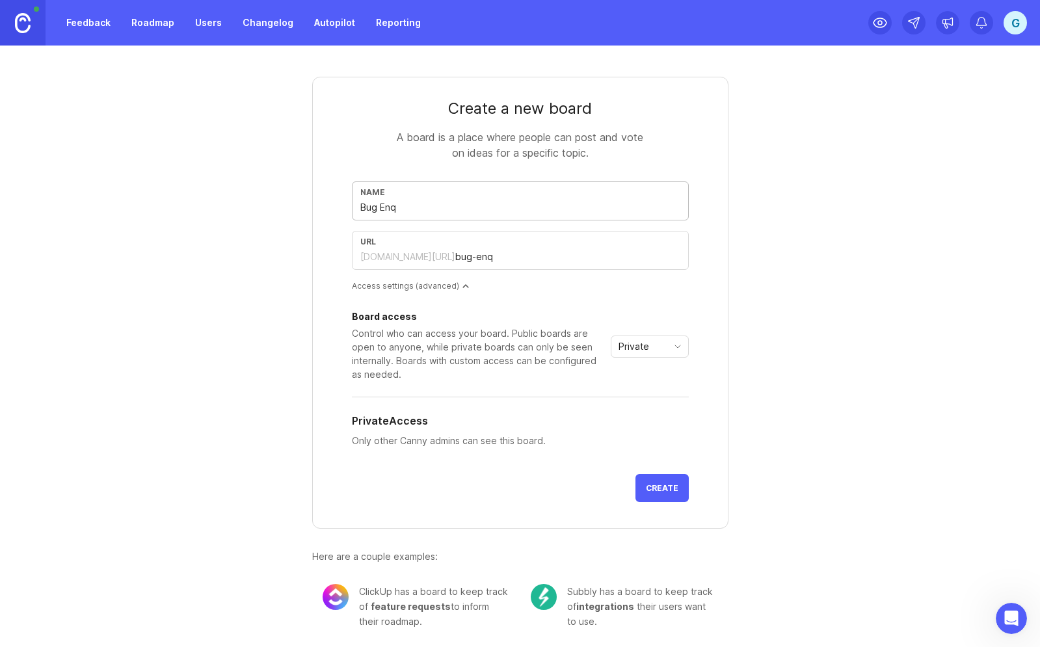
type input "bug-enqu"
type input "Bug Enqui"
type input "bug-enqui"
type input "Bug Enquir"
type input "bug-enquir"
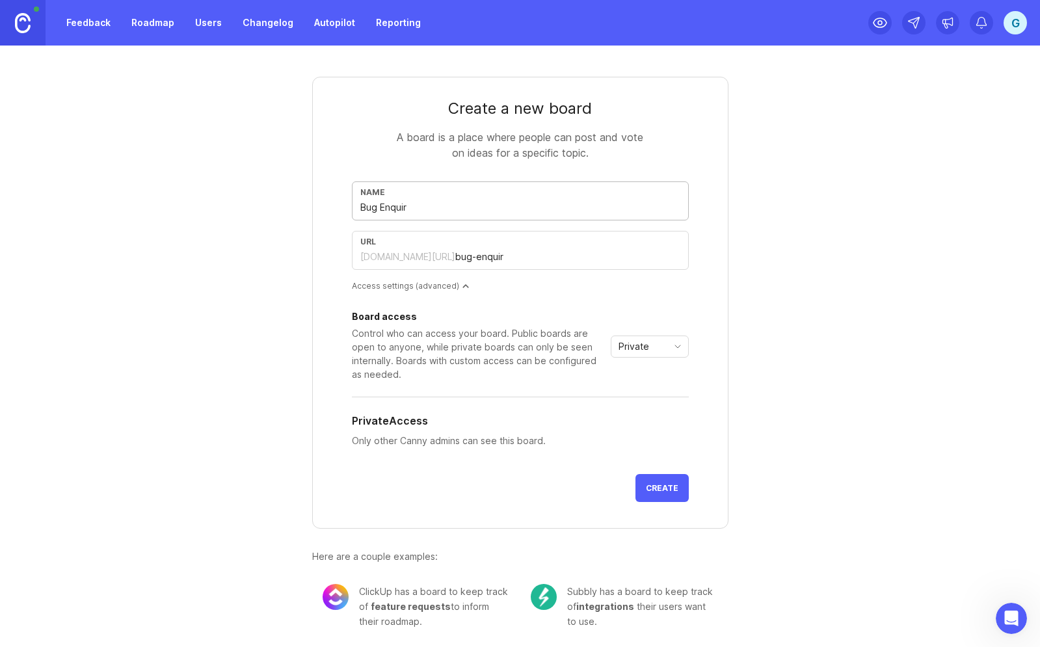
type input "Bug Enquiri"
type input "bug-enquiri"
type input "Bug Enquirie"
type input "bug-enquirie"
type input "Bug Enquiries"
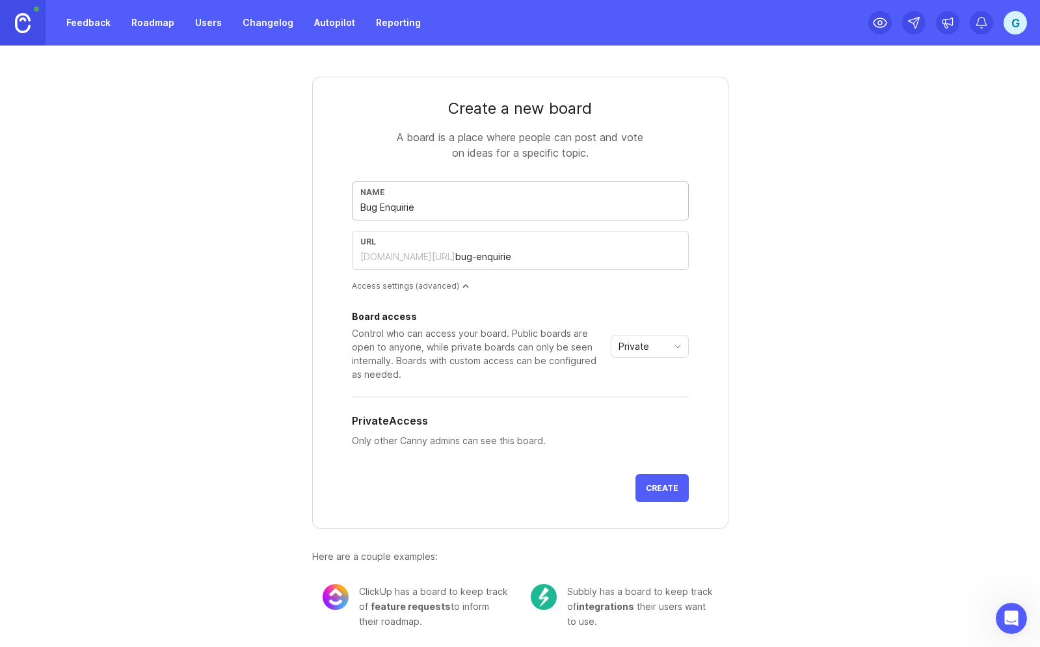
type input "bug-enquiries"
drag, startPoint x: 457, startPoint y: 209, endPoint x: 375, endPoint y: 211, distance: 82.0
click at [375, 211] on input "Bug Enquiries" at bounding box center [520, 207] width 320 height 14
type input "Bugs"
type input "bugs"
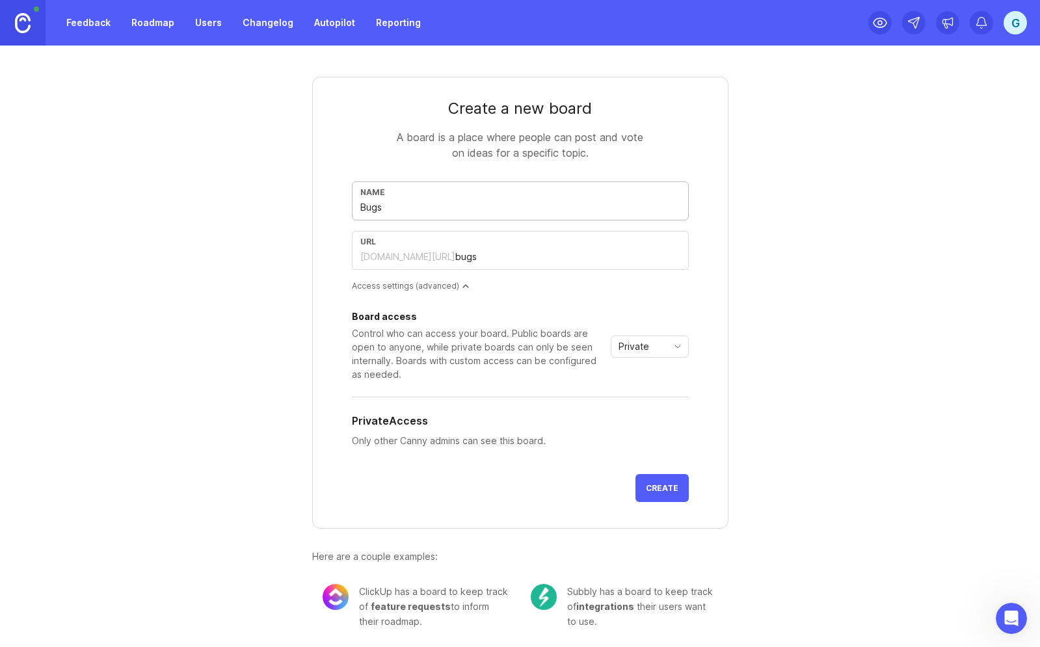
type input "Bugs"
click at [636, 345] on span "Private" at bounding box center [634, 347] width 31 height 14
click at [633, 395] on span "Public" at bounding box center [633, 393] width 26 height 14
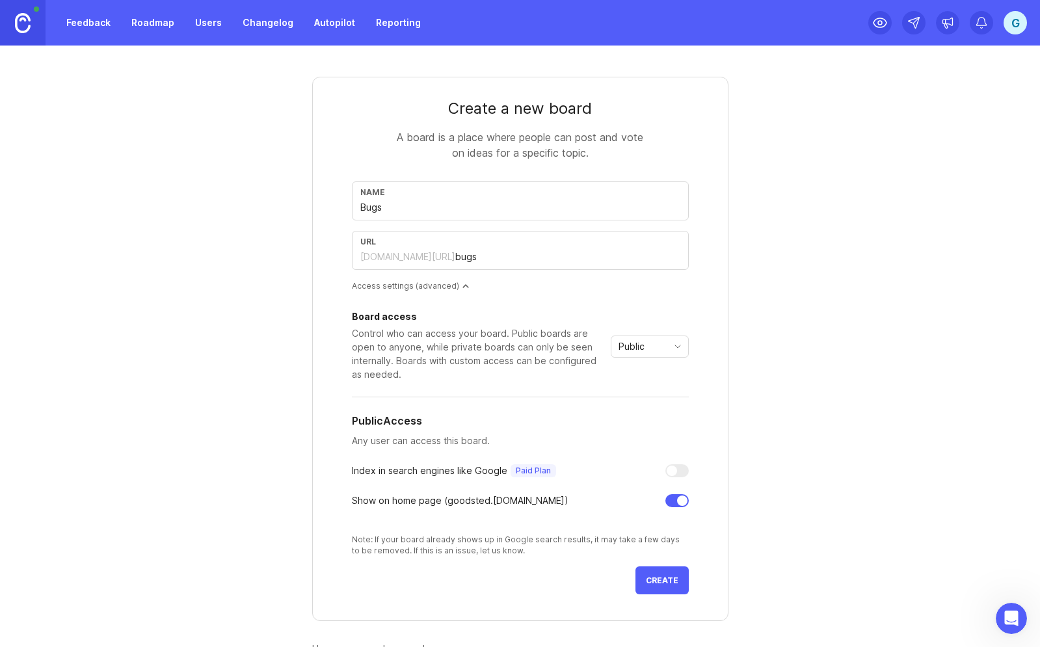
click at [665, 576] on span "Create" at bounding box center [662, 581] width 33 height 10
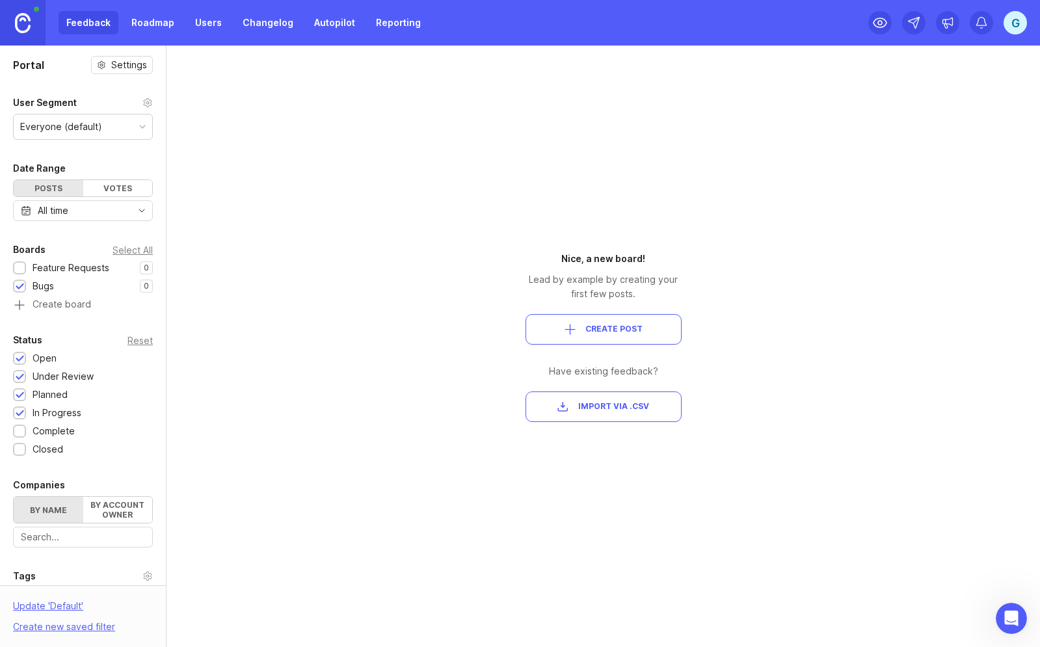
click at [36, 26] on link at bounding box center [23, 23] width 46 height 46
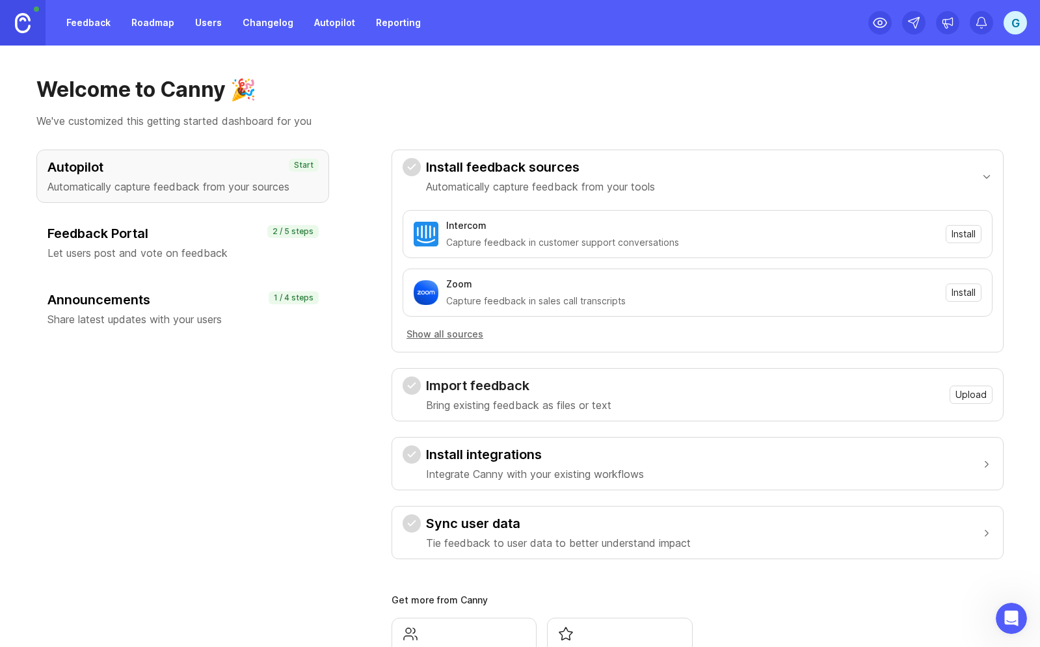
scroll to position [97, 0]
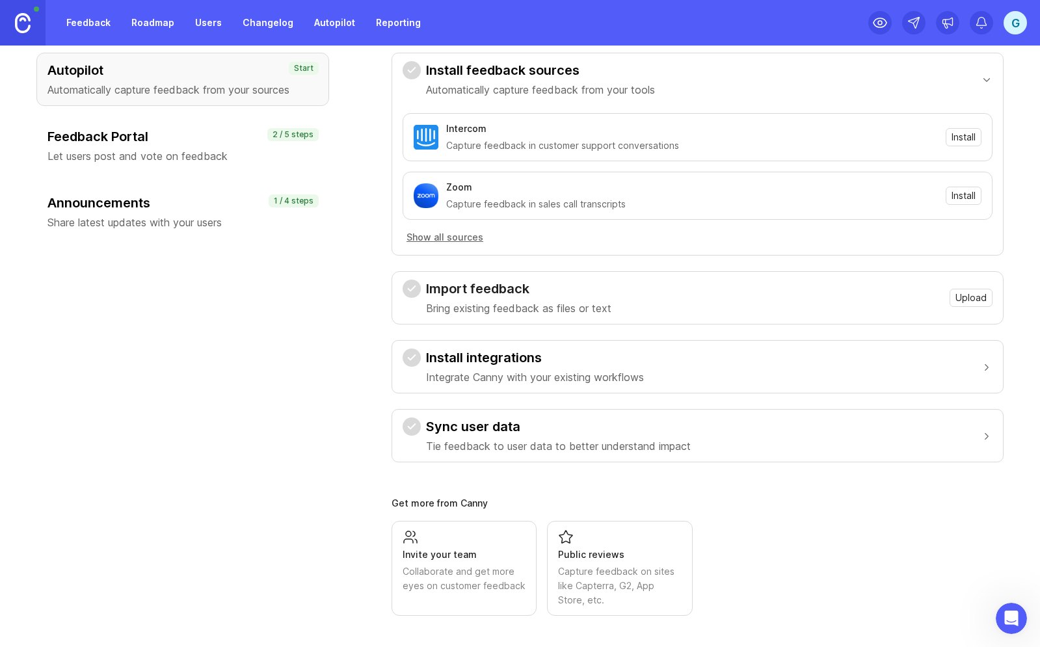
click at [872, 373] on button "Install integrations Integrate Canny with your existing workflows" at bounding box center [698, 367] width 590 height 52
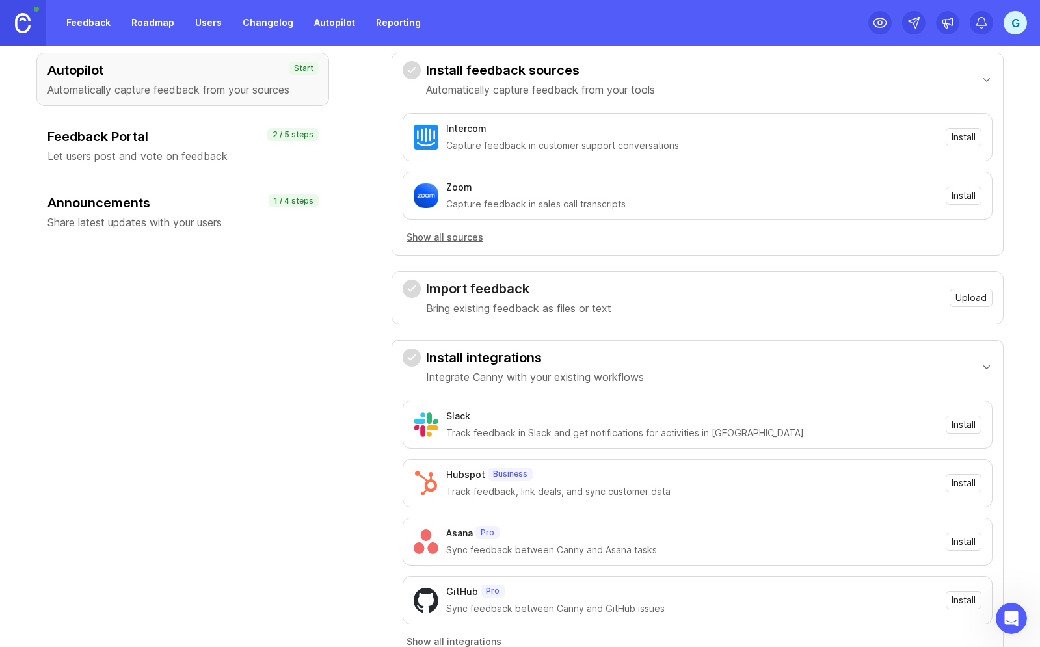
click at [965, 425] on span "Install" at bounding box center [964, 424] width 24 height 13
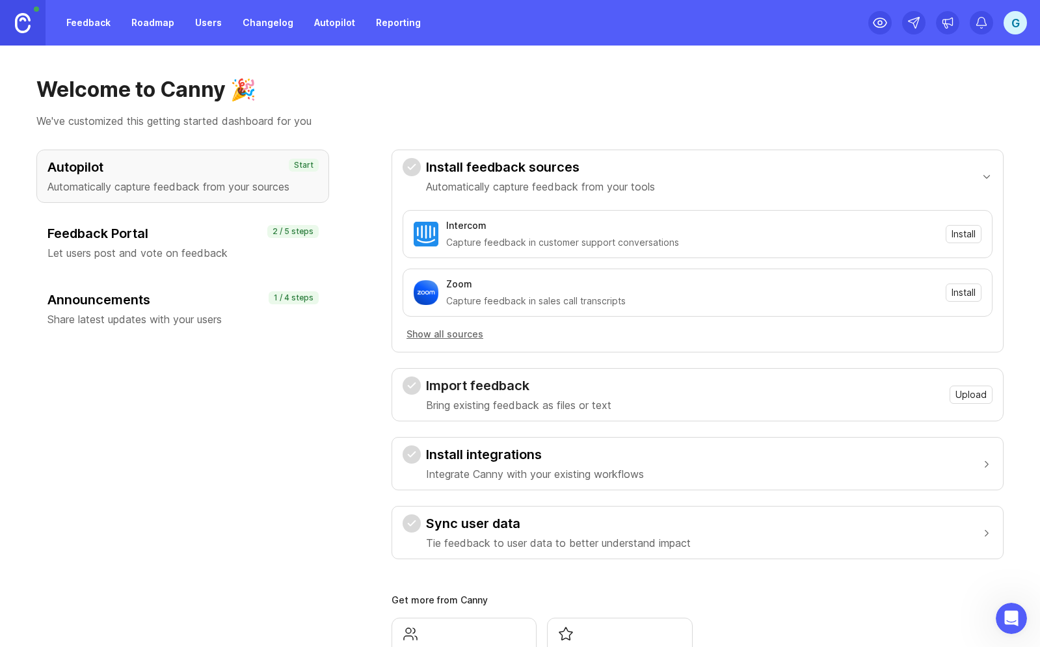
click at [192, 225] on h3 "Feedback Portal" at bounding box center [182, 233] width 271 height 18
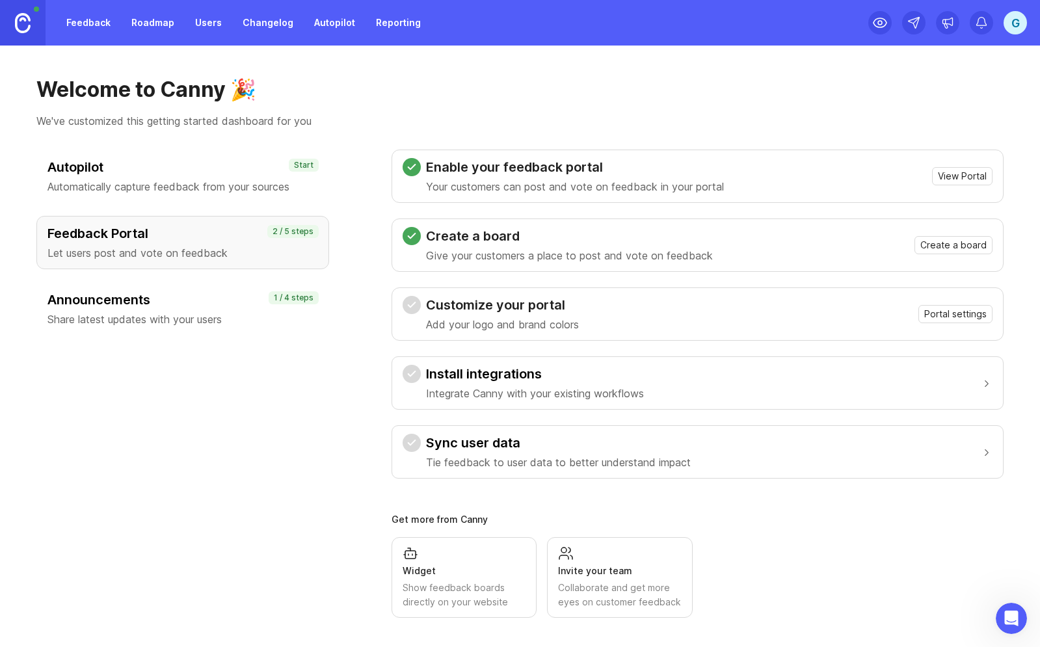
click at [231, 170] on h3 "Autopilot" at bounding box center [182, 167] width 271 height 18
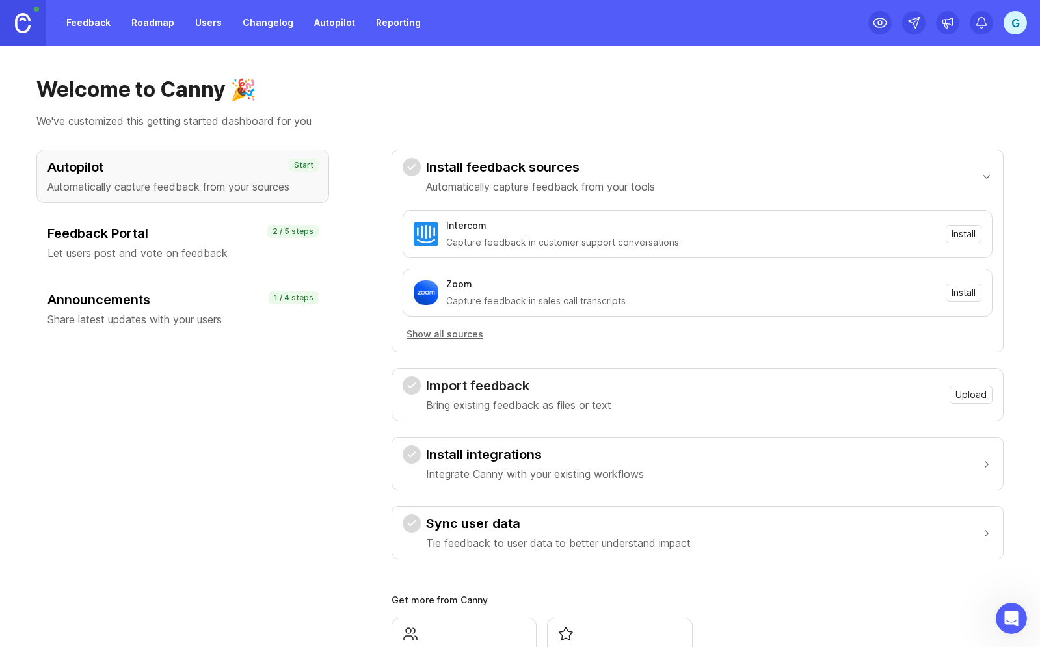
click at [202, 288] on div "Announcements Share latest updates with your users 1 / 4 steps" at bounding box center [182, 308] width 293 height 53
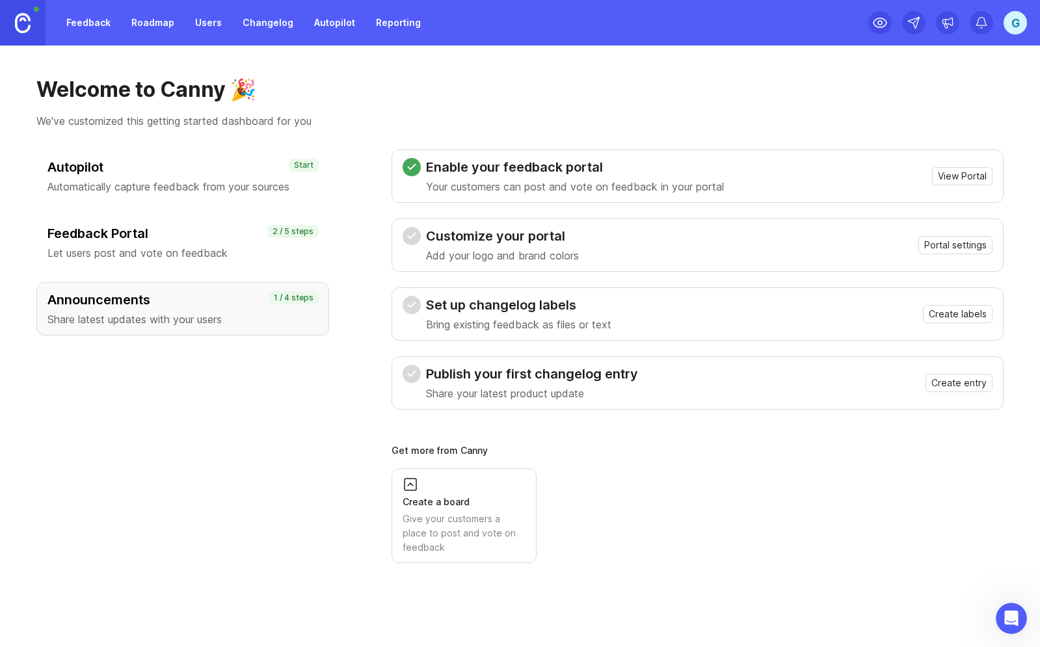
click at [190, 160] on h3 "Autopilot" at bounding box center [182, 167] width 271 height 18
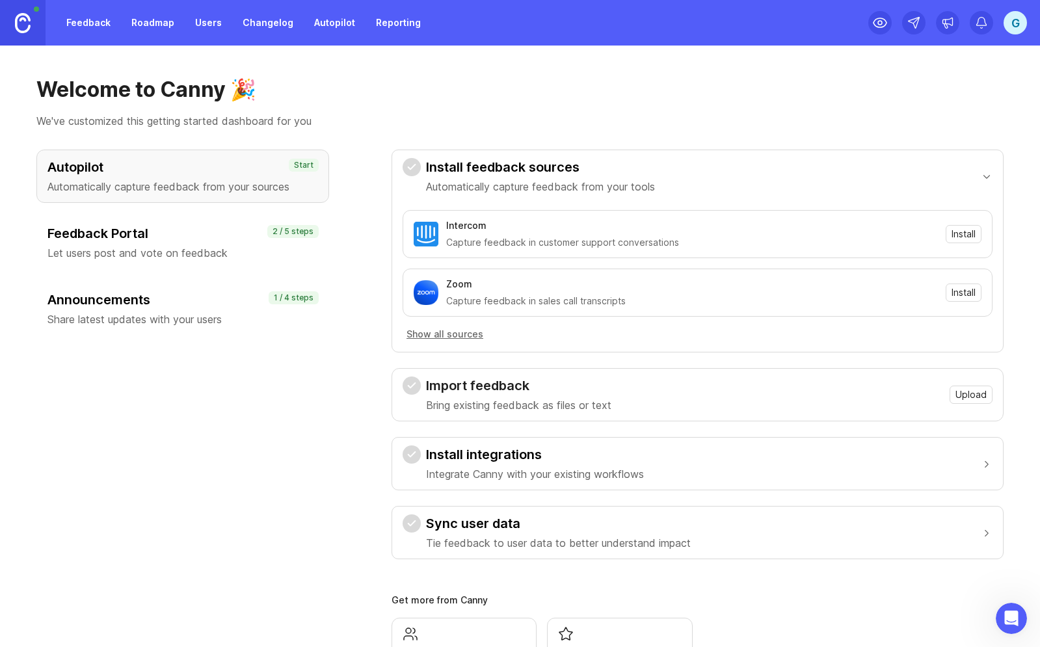
scroll to position [97, 0]
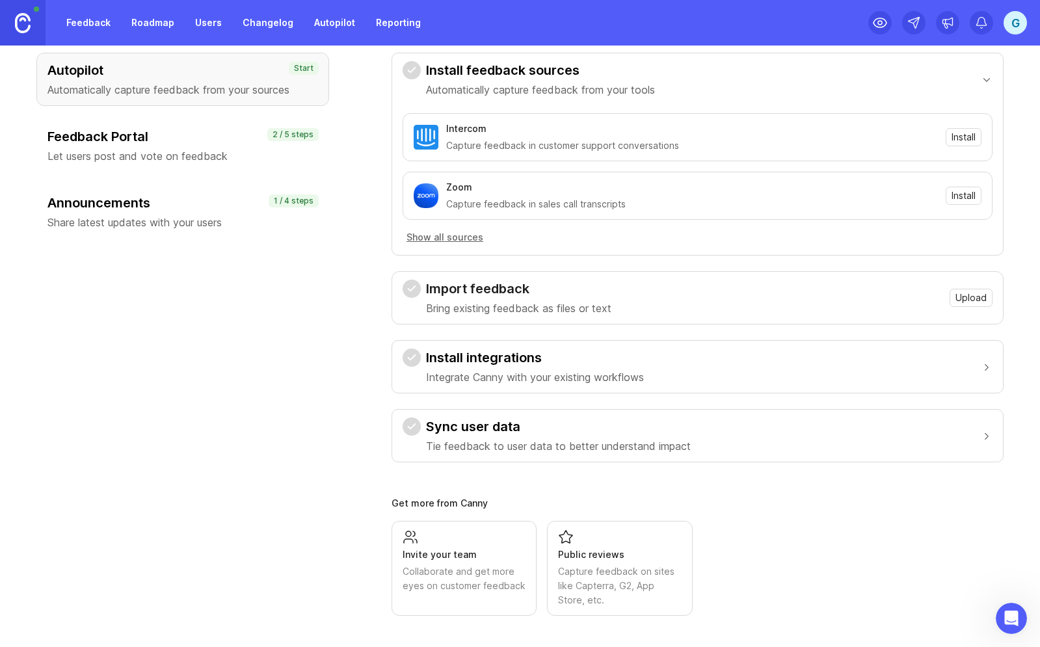
click at [423, 535] on div "Invite your team Collaborate and get more eyes on customer feedback" at bounding box center [464, 562] width 123 height 64
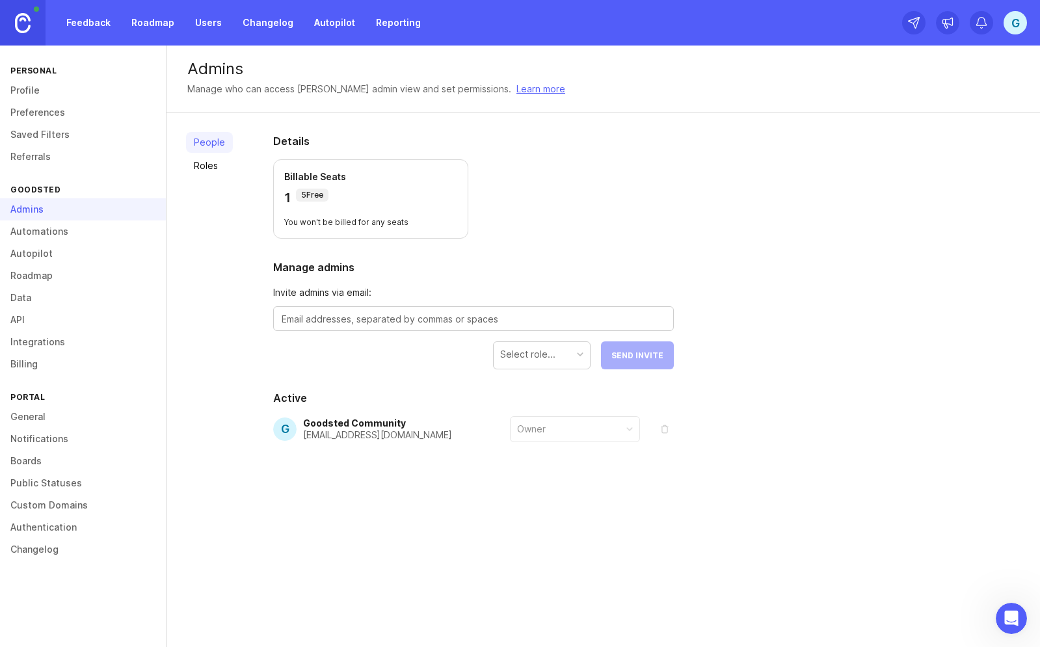
click at [347, 317] on textarea at bounding box center [474, 319] width 384 height 14
type textarea "sevgi@goodsted.com"
click at [565, 354] on div "Select role..." at bounding box center [542, 354] width 96 height 25
click at [621, 358] on span "Send Invite" at bounding box center [637, 356] width 52 height 10
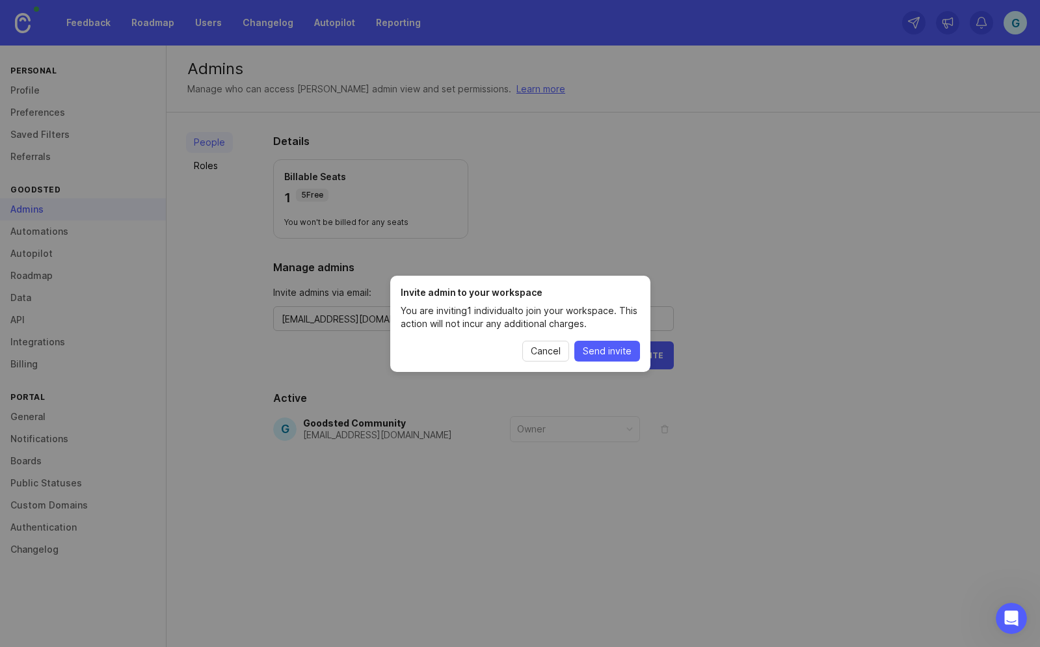
click at [610, 351] on span "Send invite" at bounding box center [607, 351] width 49 height 13
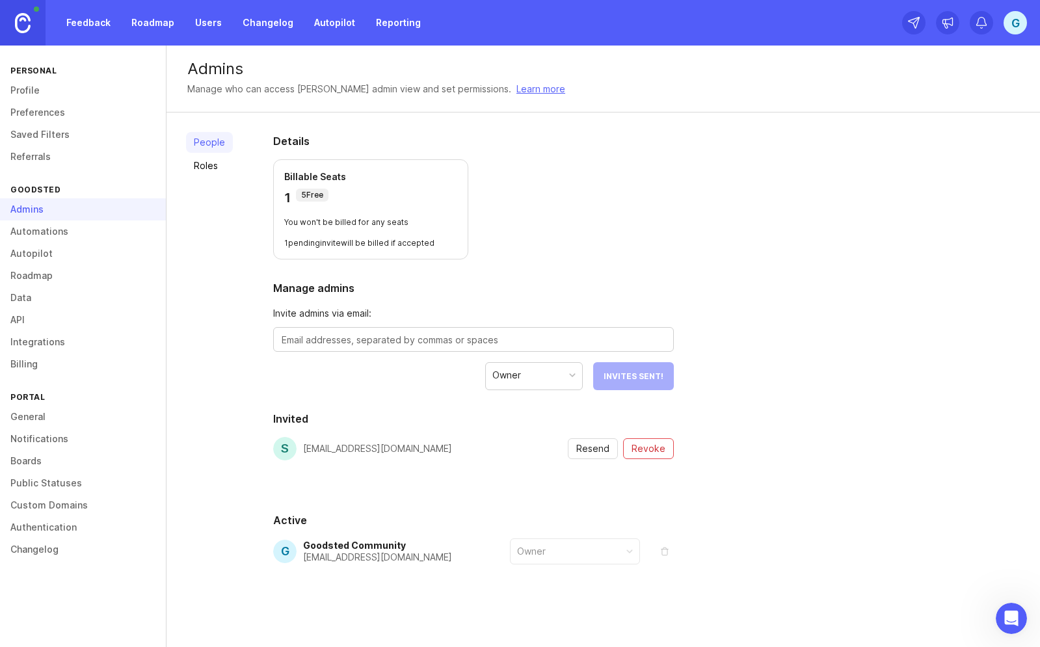
click at [83, 28] on link "Feedback" at bounding box center [89, 22] width 60 height 23
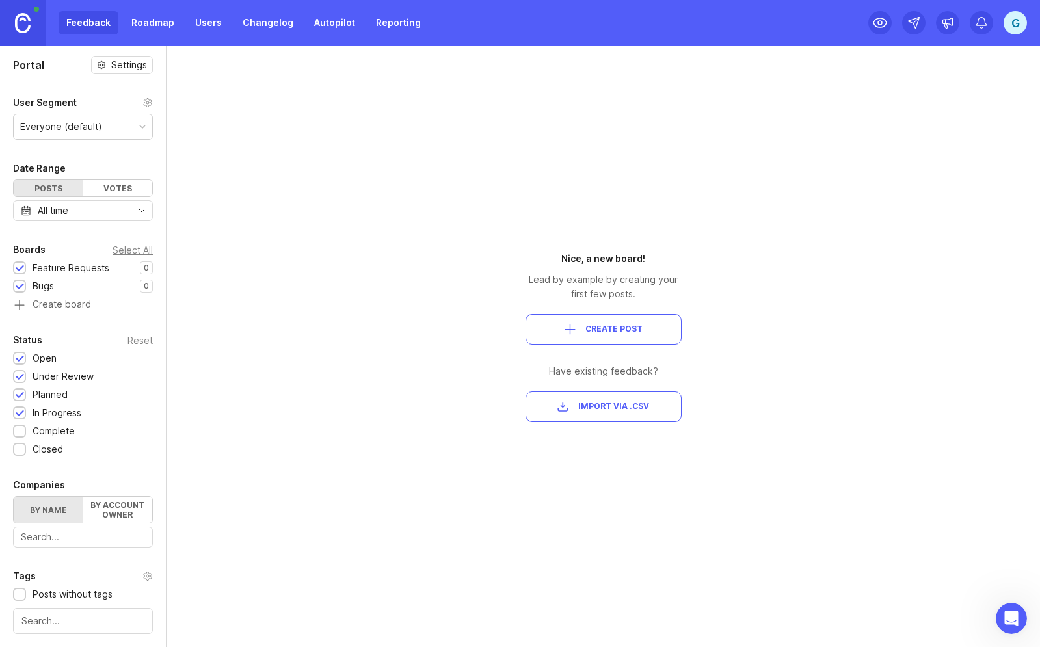
click at [354, 177] on div "Portal Settings User Segment Everyone (default) Date Range Posts Votes All time…" at bounding box center [520, 347] width 1040 height 602
click at [162, 28] on link "Roadmap" at bounding box center [153, 22] width 59 height 23
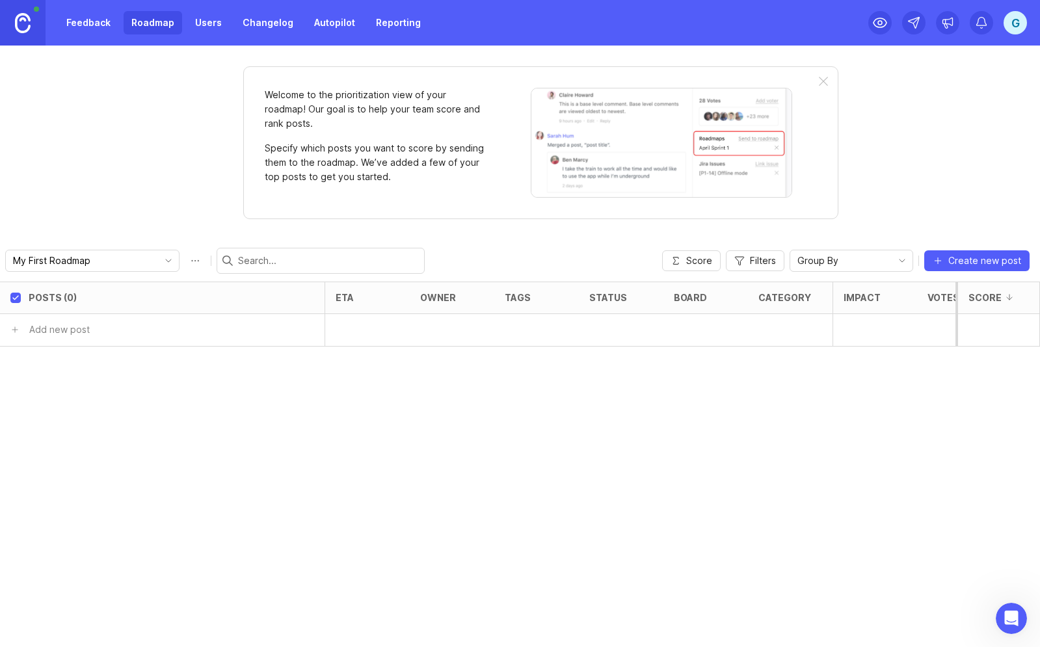
click at [95, 19] on link "Feedback" at bounding box center [89, 22] width 60 height 23
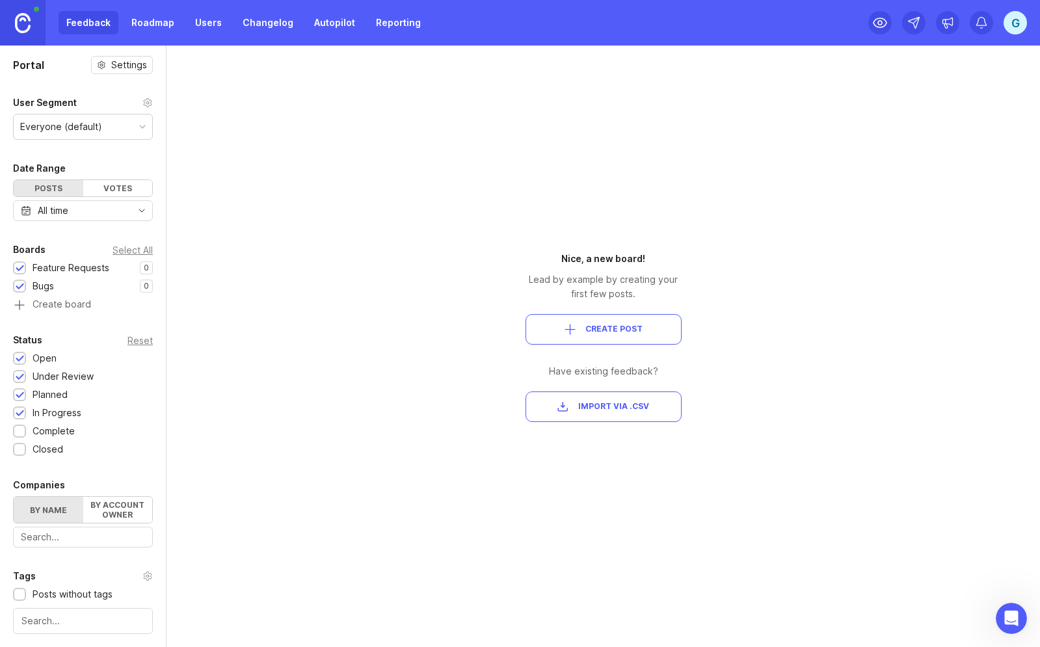
click at [153, 23] on link "Roadmap" at bounding box center [153, 22] width 59 height 23
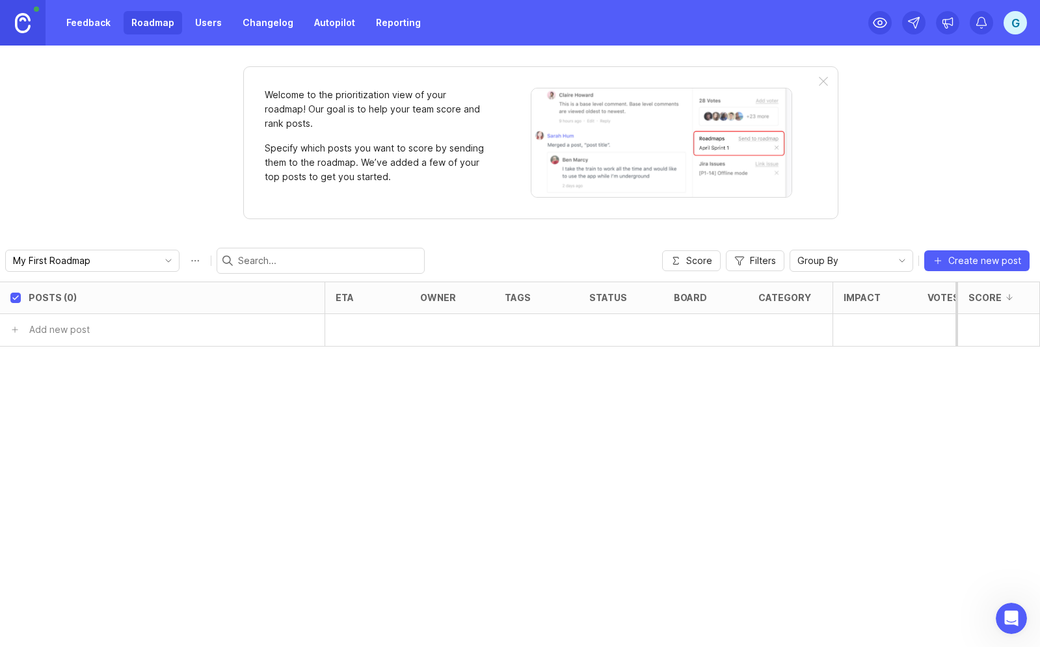
click at [103, 21] on link "Feedback" at bounding box center [89, 22] width 60 height 23
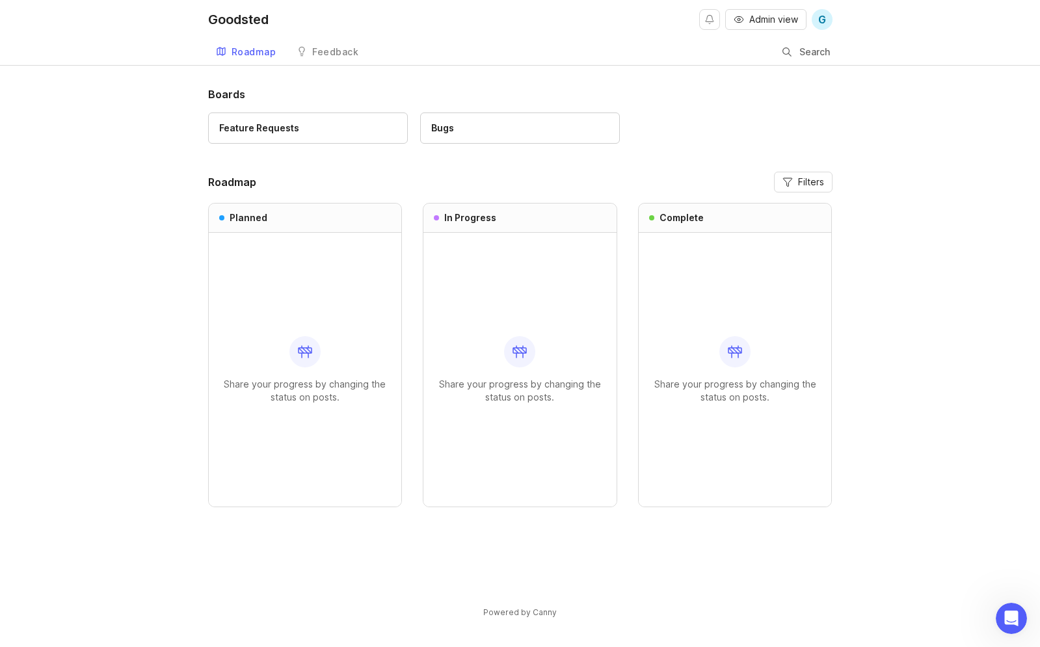
click at [364, 130] on div "Feature Requests" at bounding box center [308, 128] width 178 height 14
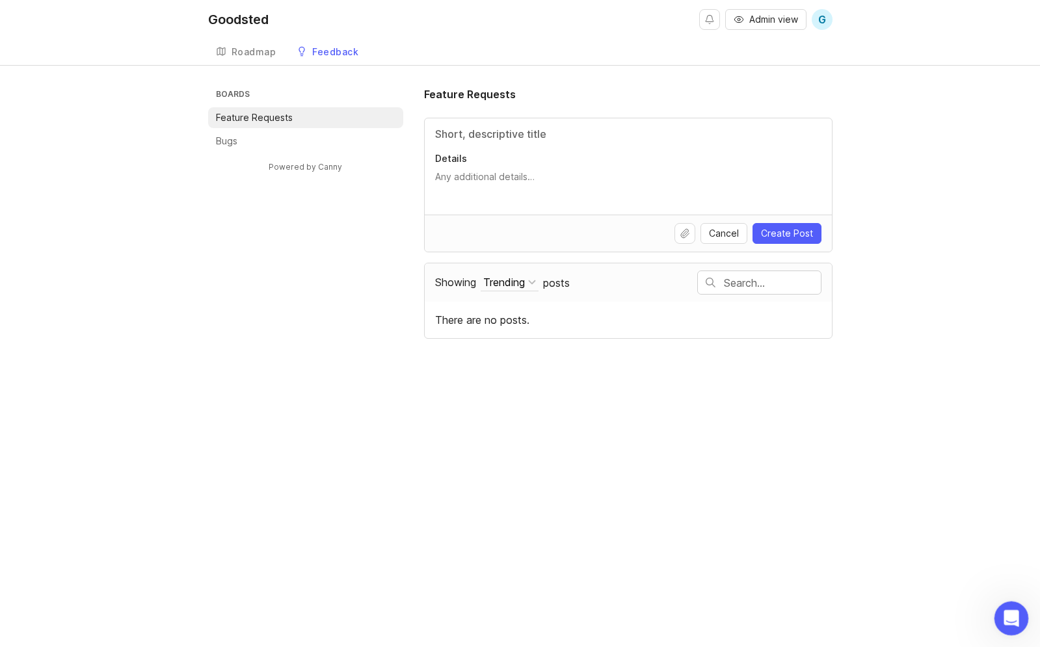
click at [1002, 612] on icon "Open Intercom Messenger" at bounding box center [1009, 616] width 21 height 21
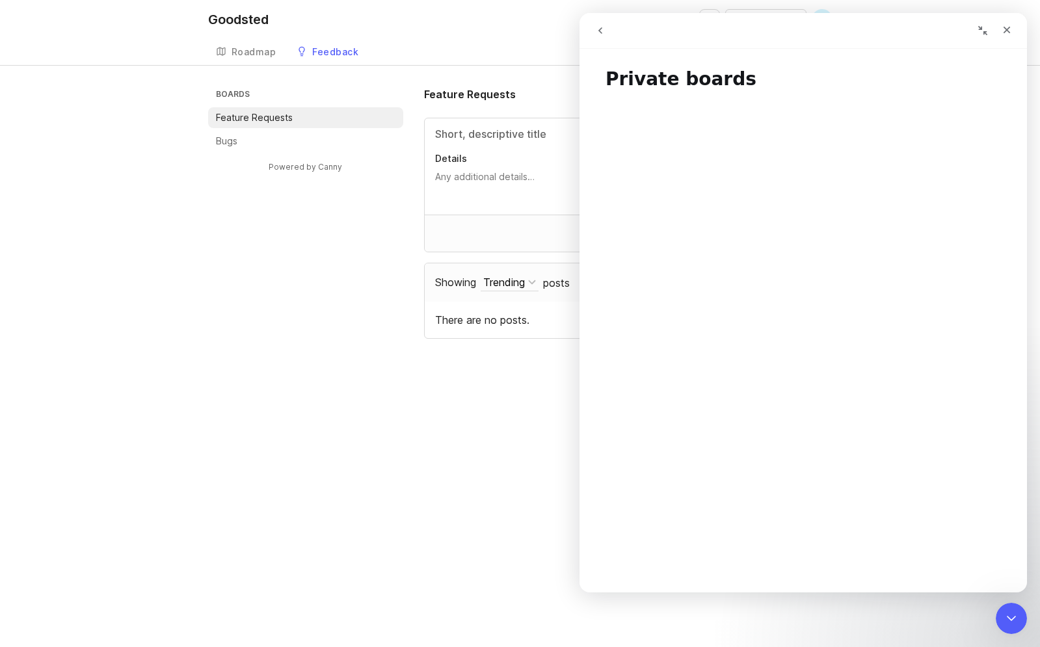
click at [600, 33] on icon "go back" at bounding box center [600, 30] width 10 height 10
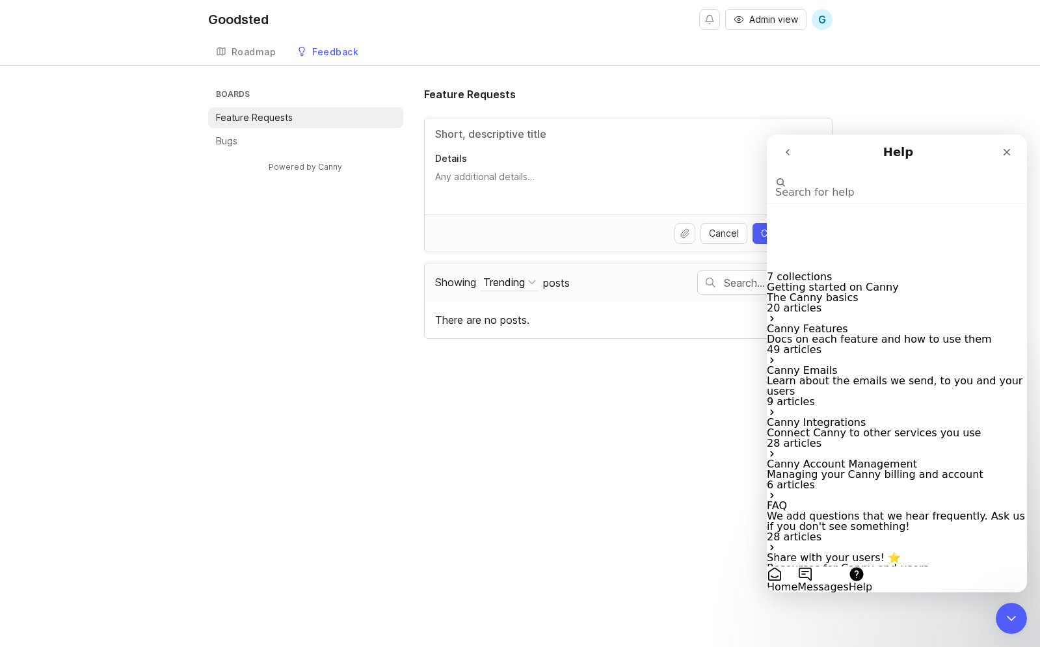
click at [848, 177] on input "Search for help" at bounding box center [840, 171] width 130 height 12
drag, startPoint x: 831, startPoint y: 183, endPoint x: 806, endPoint y: 183, distance: 25.4
click at [806, 177] on input "are feature posts anonymous" at bounding box center [840, 171] width 130 height 12
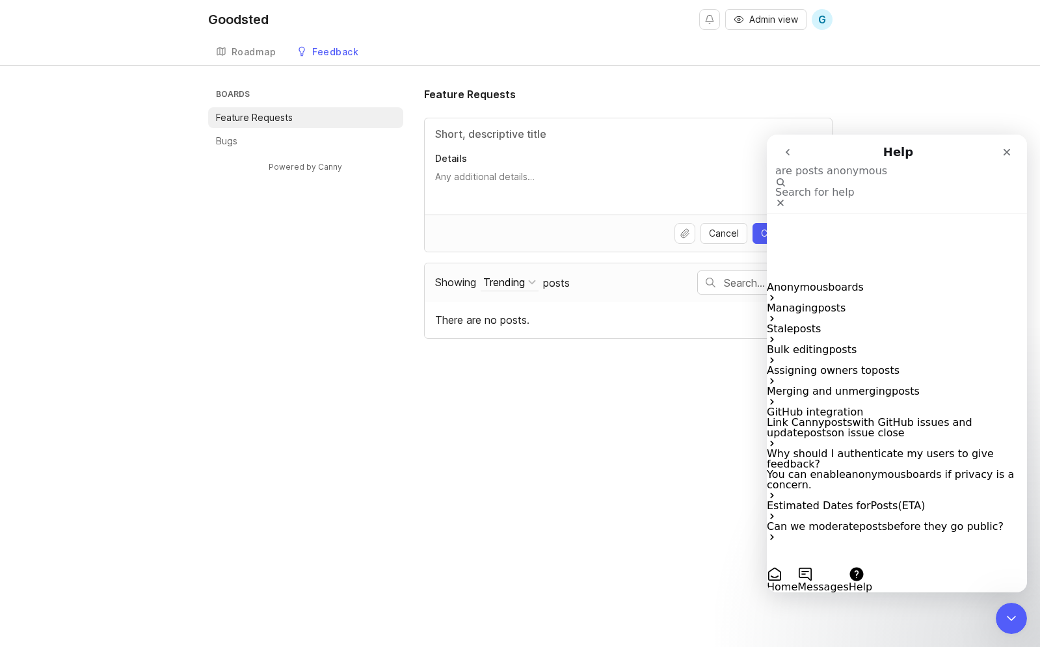
type input "are posts anonymous"
click at [876, 364] on span "posts" at bounding box center [886, 370] width 28 height 12
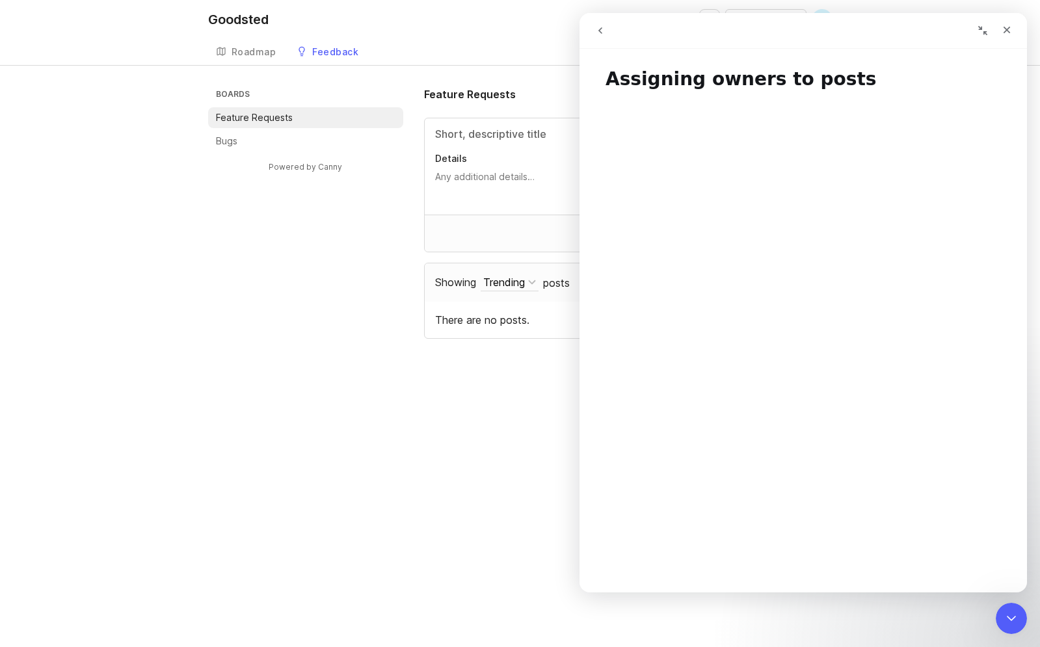
click at [607, 33] on button "go back" at bounding box center [600, 30] width 25 height 25
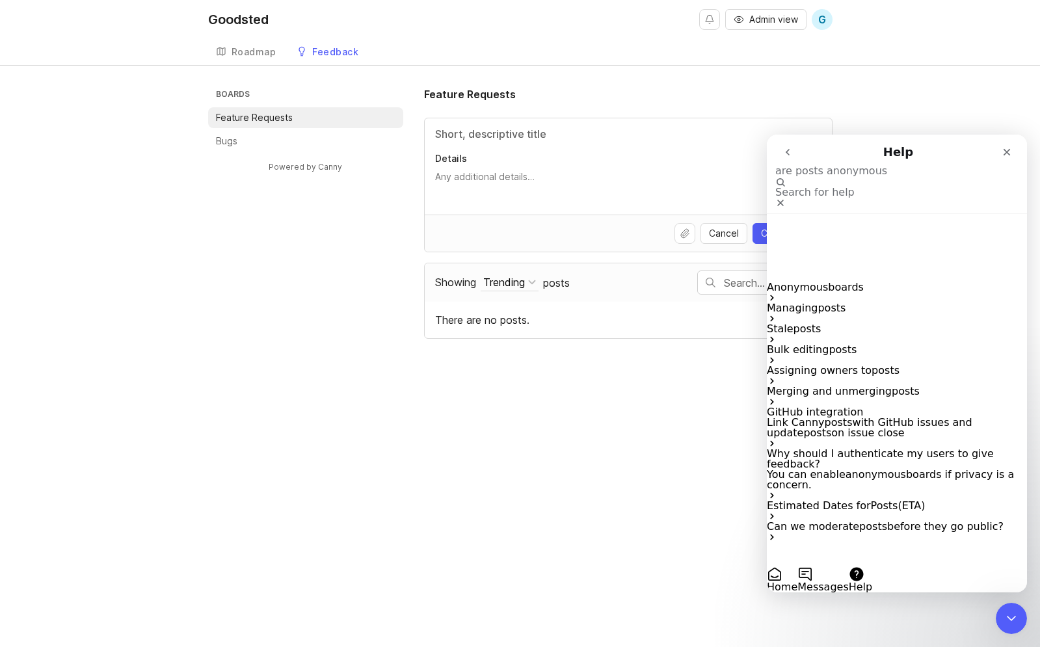
click at [823, 177] on input "are posts anonymous" at bounding box center [840, 171] width 130 height 12
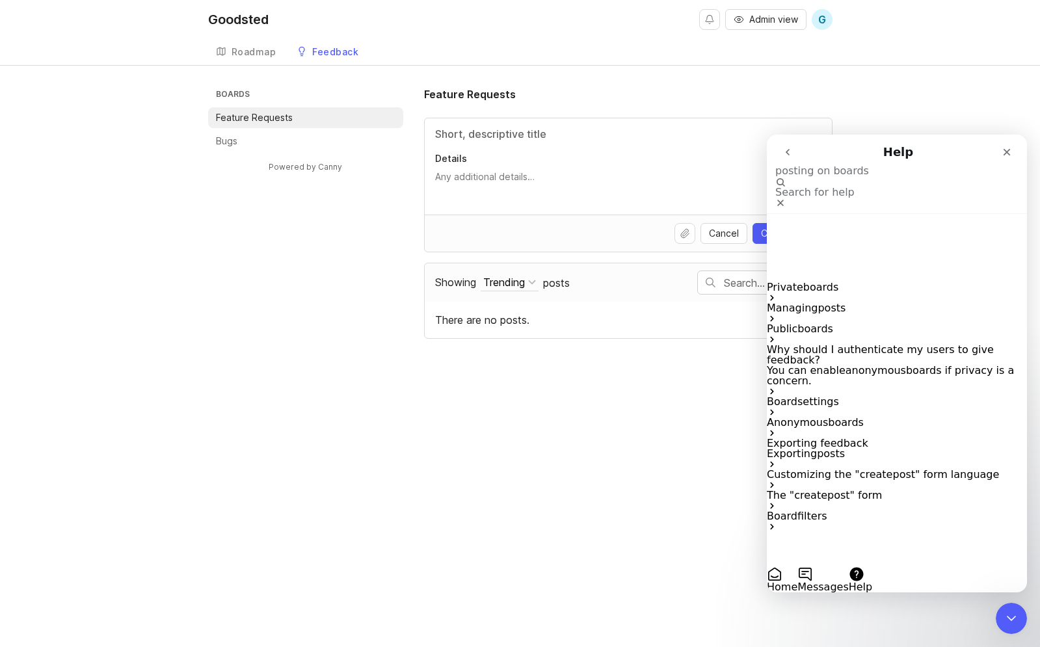
scroll to position [18, 0]
type input "posting on boards"
click at [920, 366] on p "You can enable anonymous boards if privacy is a concern." at bounding box center [897, 376] width 260 height 21
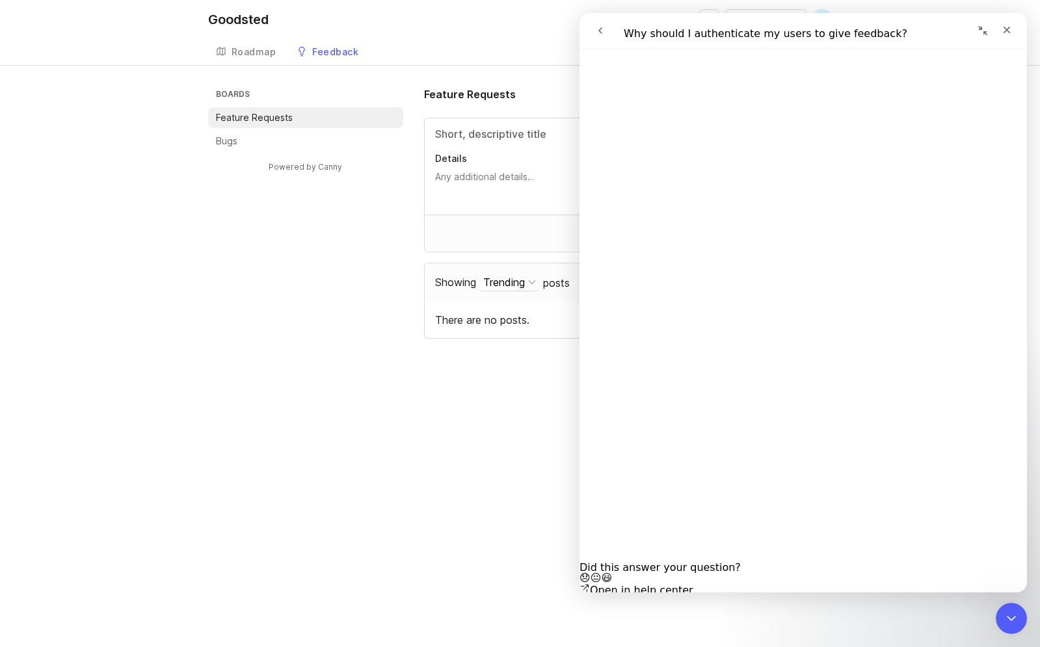
scroll to position [96, 0]
click at [474, 157] on p "Details" at bounding box center [628, 158] width 386 height 13
click at [474, 170] on textarea "Details" at bounding box center [628, 183] width 386 height 26
click at [502, 367] on div "Goodsted Admin view G Create Roadmap Feedback Feature Requests 0 Boards Feature…" at bounding box center [520, 323] width 1040 height 647
click at [1008, 29] on icon "Close" at bounding box center [1007, 30] width 10 height 10
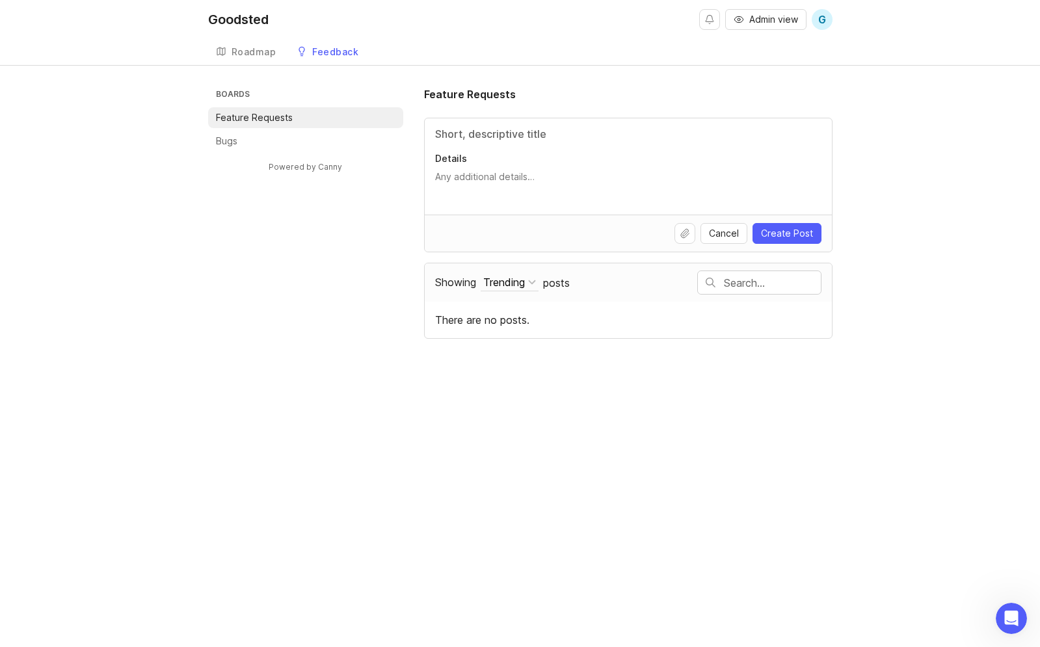
click at [703, 182] on textarea "Details" at bounding box center [628, 183] width 386 height 26
click at [812, 16] on span "G" at bounding box center [822, 19] width 21 height 21
click at [637, 21] on div "Goodsted Admin view G Create" at bounding box center [520, 19] width 624 height 39
click at [159, 214] on div "Boards Feature Requests Bugs Powered by Canny Feature Requests Details Cancel C…" at bounding box center [520, 213] width 1040 height 252
click at [431, 132] on div "Details" at bounding box center [628, 166] width 407 height 96
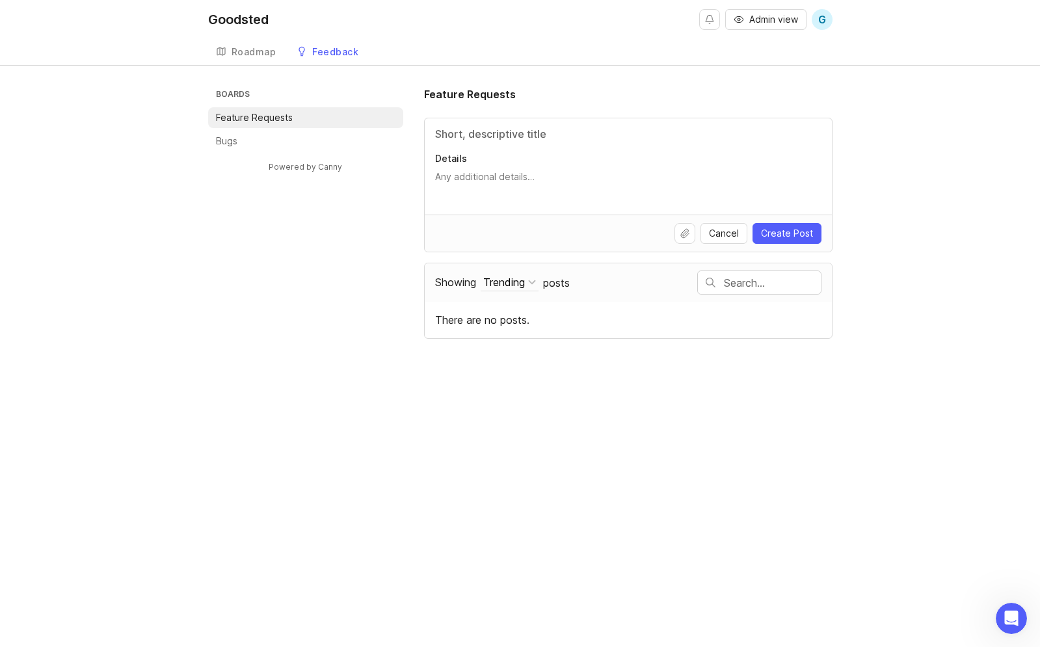
click at [444, 133] on input "Title" at bounding box center [628, 134] width 386 height 16
click at [444, 172] on textarea "Details" at bounding box center [628, 183] width 386 height 26
click at [853, 27] on div "Goodsted Admin view G Create Roadmap Feedback Feature Requests 0" at bounding box center [520, 32] width 1040 height 65
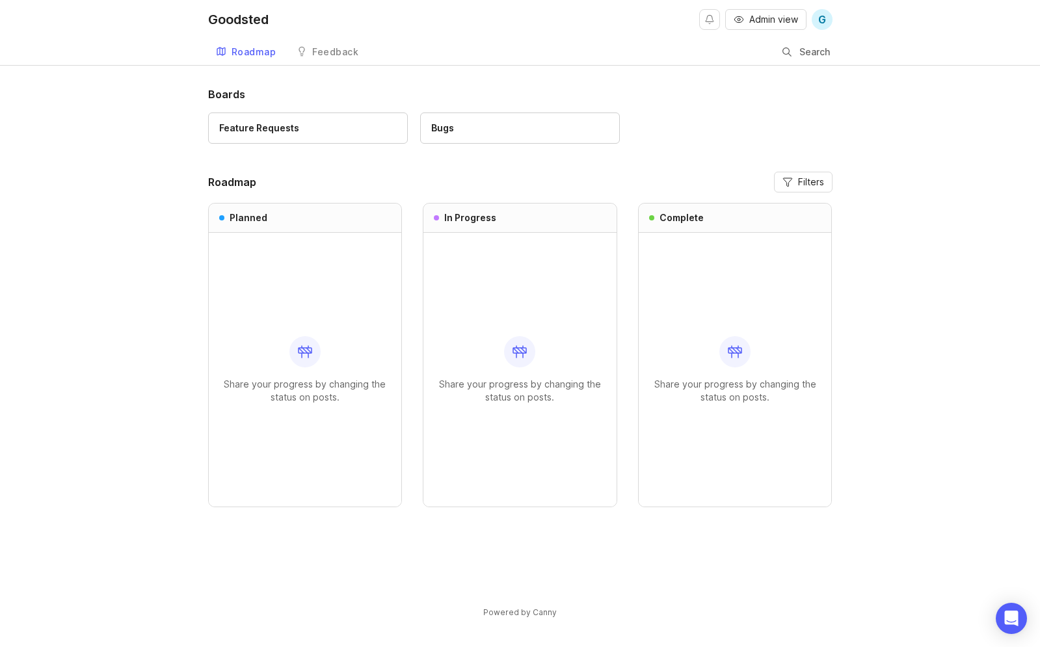
click at [827, 20] on span "G" at bounding box center [822, 19] width 21 height 21
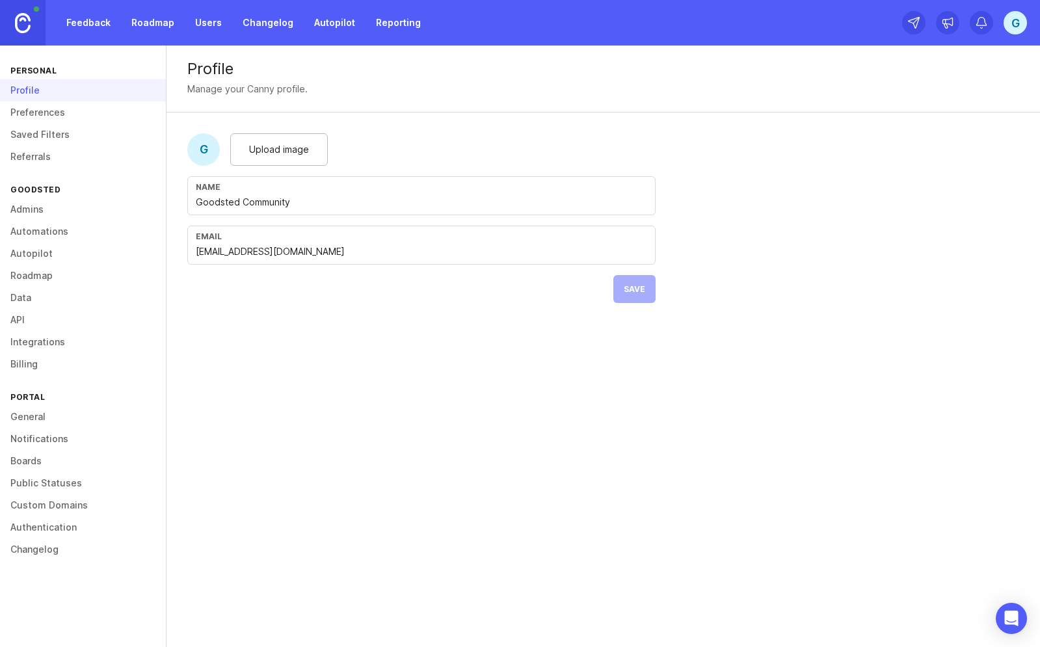
click at [95, 27] on link "Feedback" at bounding box center [89, 22] width 60 height 23
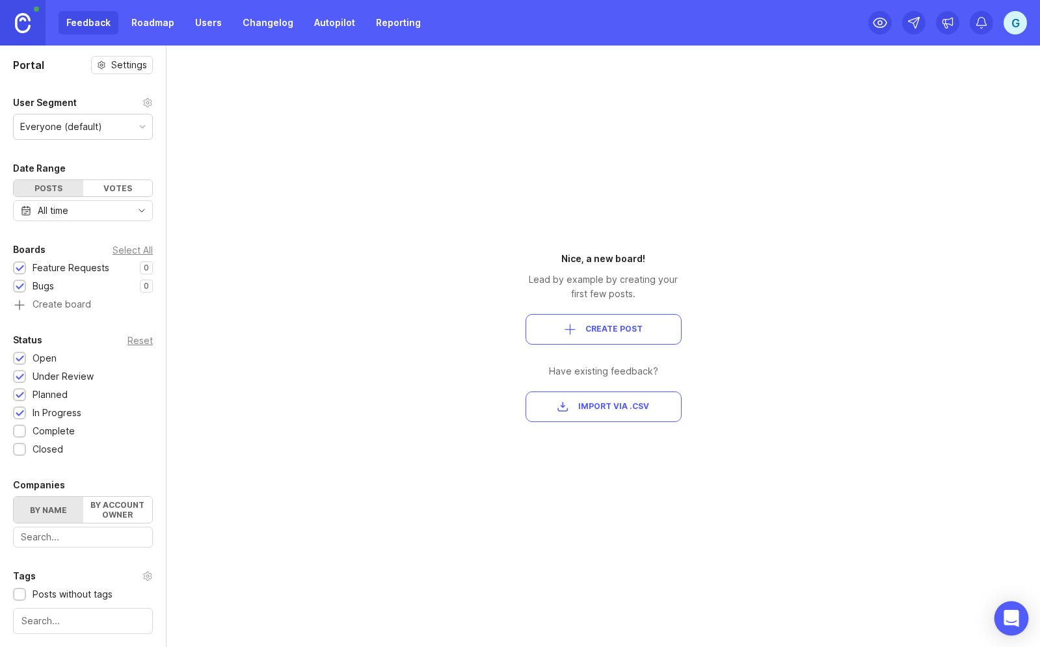
click at [999, 614] on div "Open Intercom Messenger" at bounding box center [1012, 619] width 34 height 34
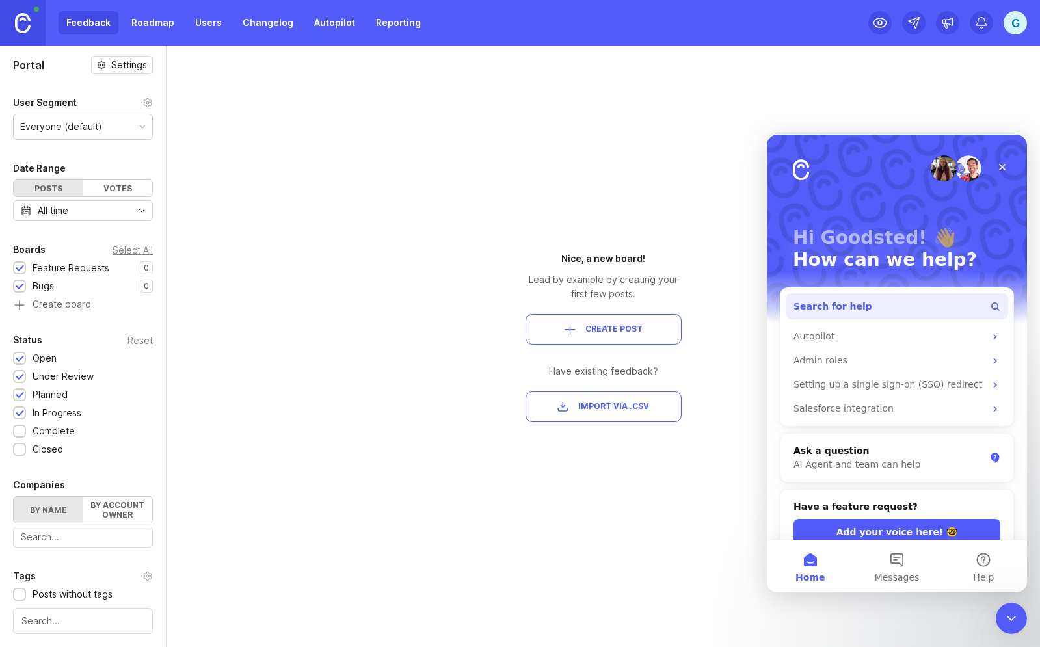
click at [906, 303] on button "Search for help" at bounding box center [897, 306] width 222 height 26
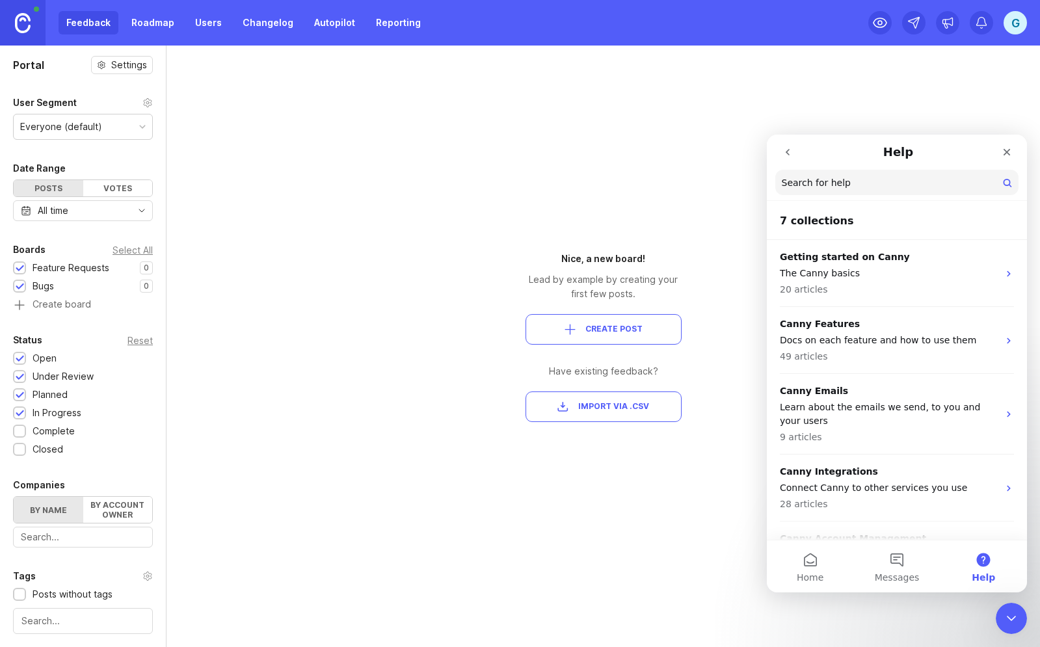
click at [788, 165] on nav "Help Search for help" at bounding box center [897, 168] width 260 height 66
click at [897, 570] on button "Messages" at bounding box center [896, 567] width 87 height 52
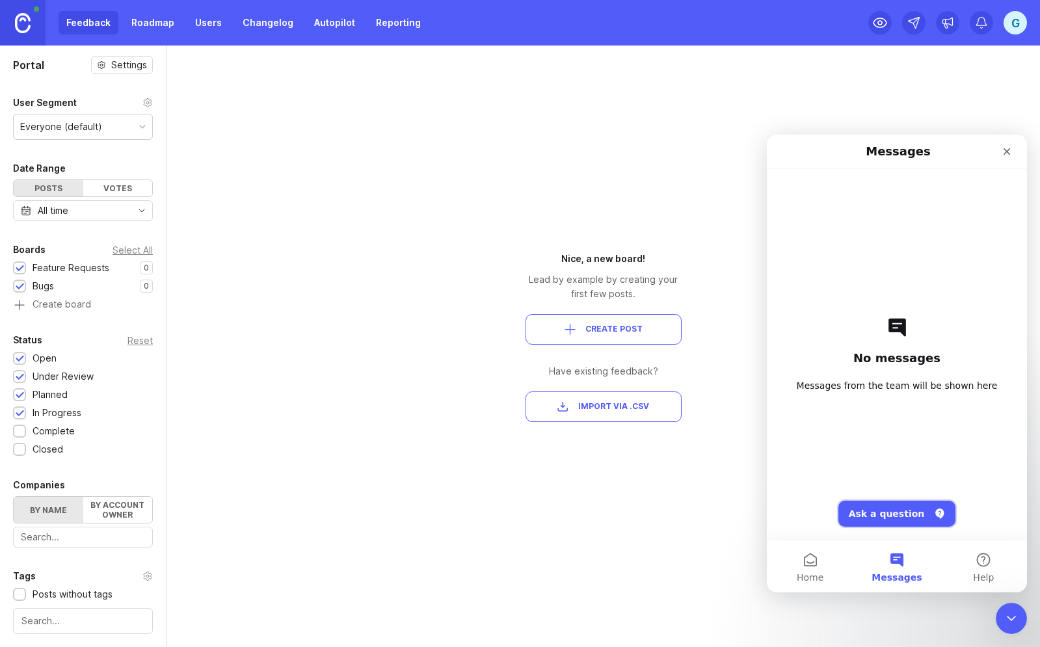
click at [898, 524] on button "Ask a question" at bounding box center [897, 514] width 118 height 26
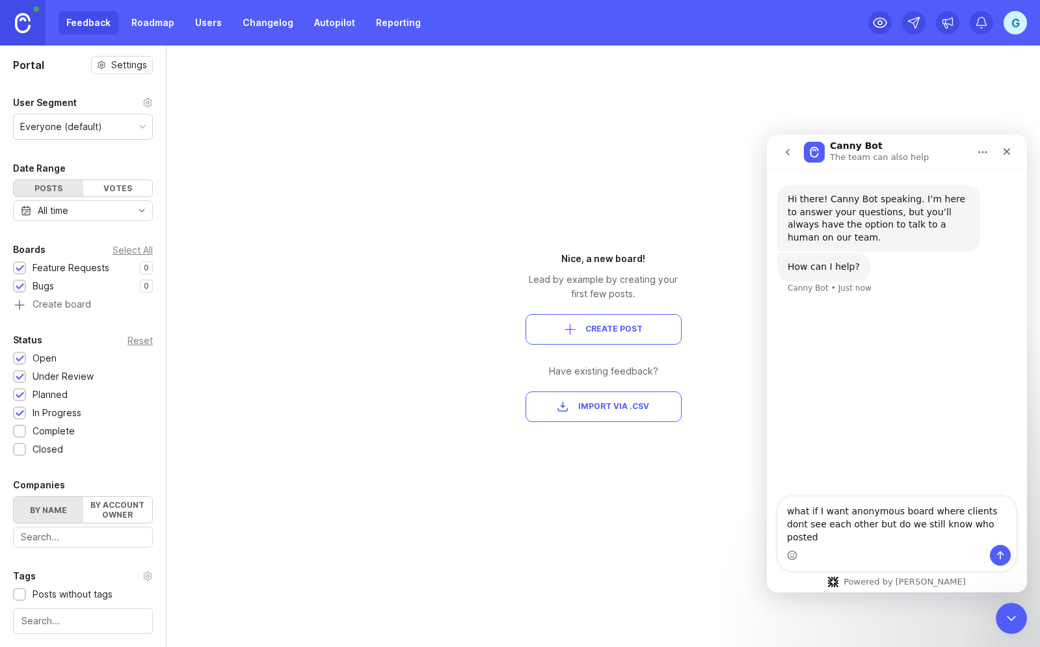
type textarea "what if I want anonymous board where clients dont see each other but do we stil…"
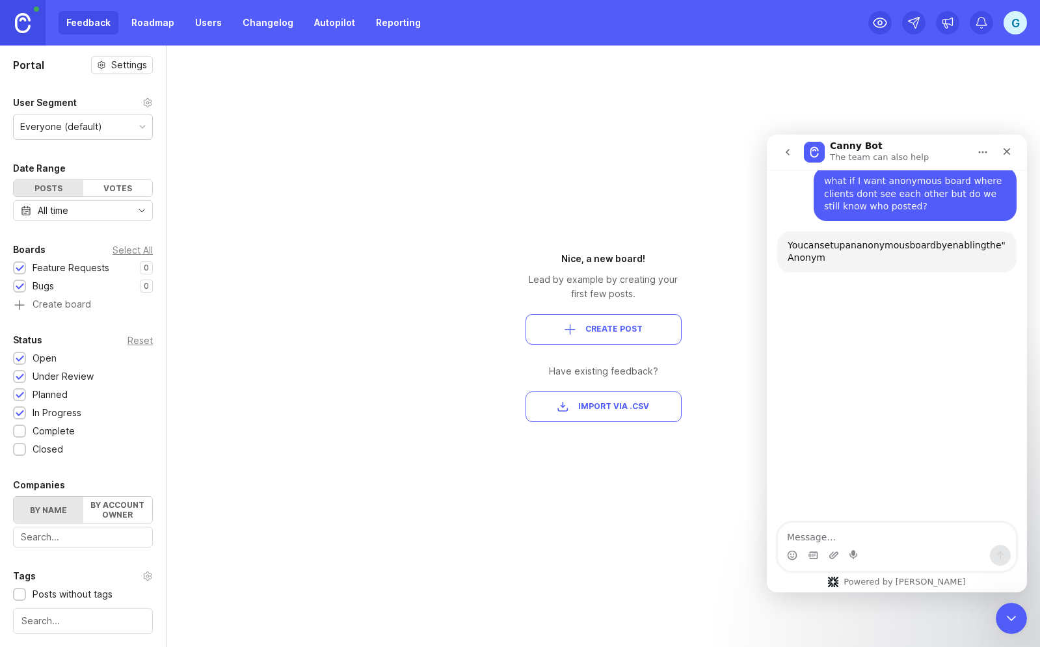
scroll to position [126, 0]
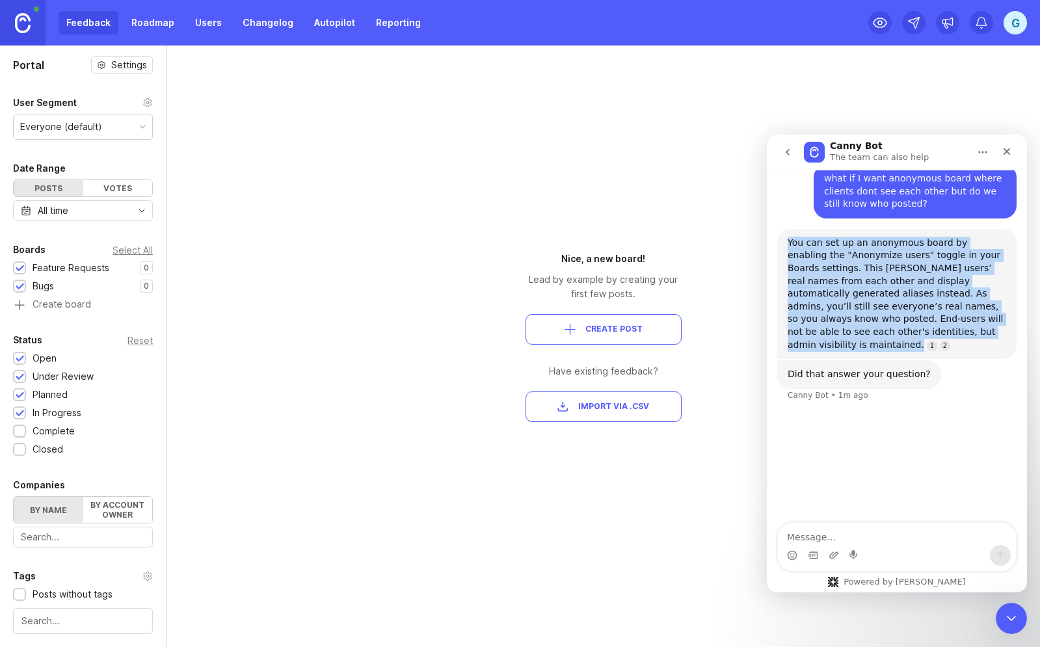
drag, startPoint x: 962, startPoint y: 338, endPoint x: 777, endPoint y: 243, distance: 208.3
click at [777, 243] on div "You can set up an anonymous board by enabling the "Anonymize users" toggle in y…" at bounding box center [896, 294] width 239 height 130
copy div "You can set up an anonymous board by enabling the "Anonymize users" toggle in y…"
